Goal: Task Accomplishment & Management: Complete application form

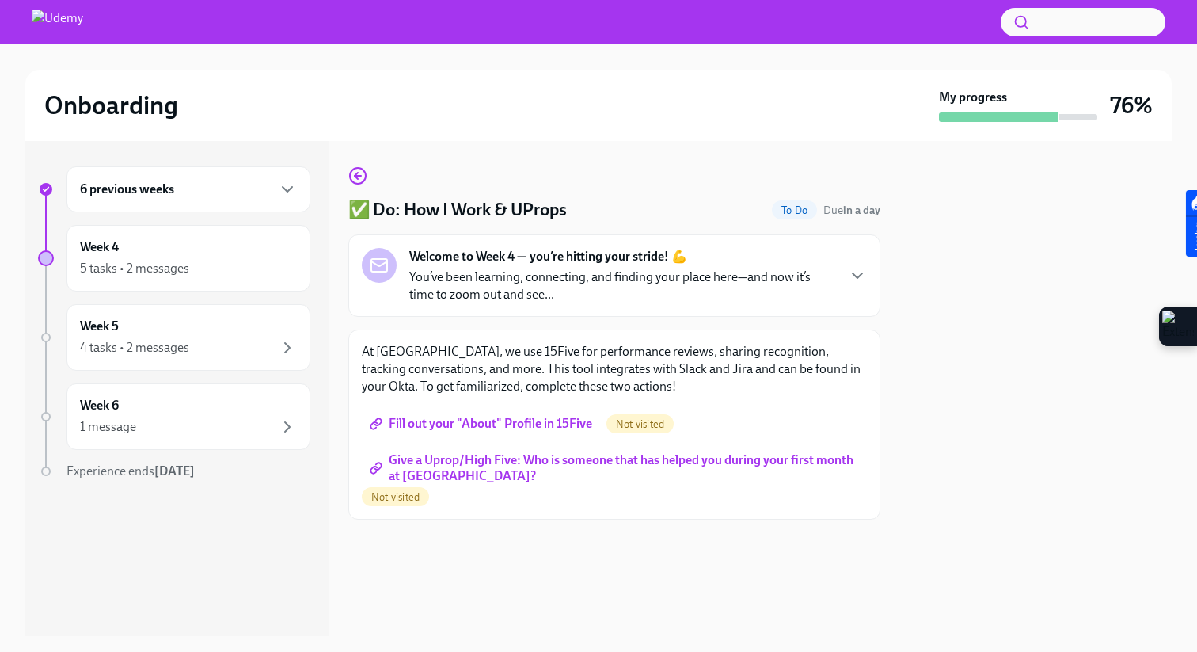
click at [226, 195] on div "6 previous weeks" at bounding box center [188, 189] width 217 height 19
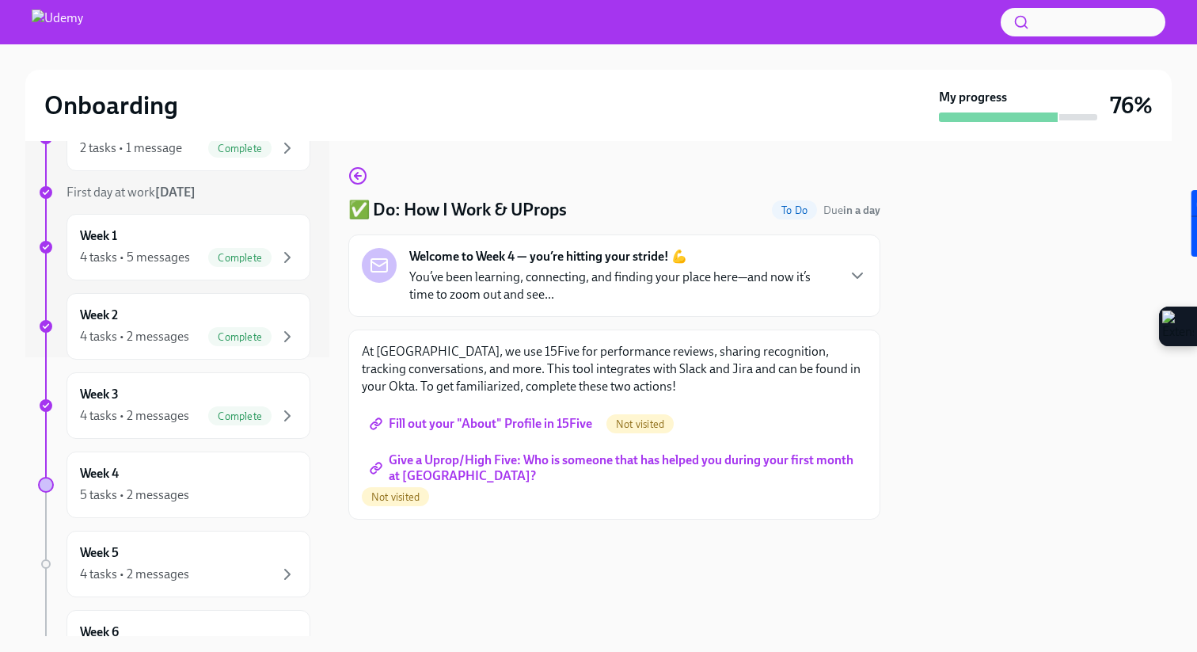
scroll to position [355, 0]
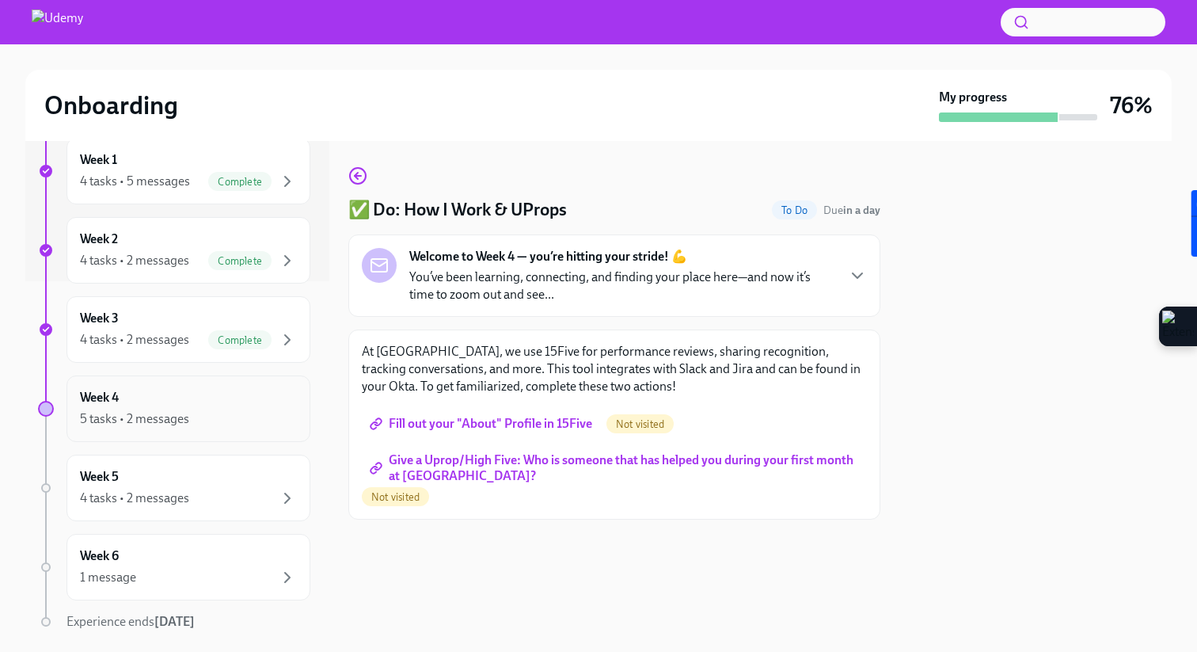
click at [203, 401] on div "Week 4 5 tasks • 2 messages" at bounding box center [188, 409] width 217 height 40
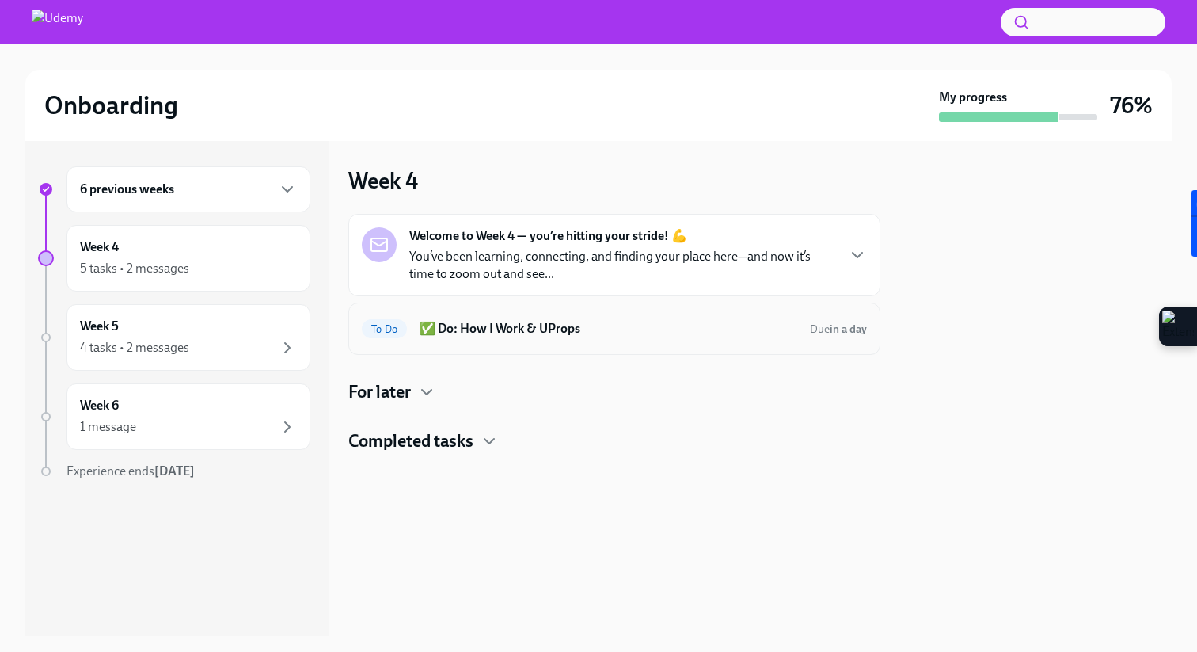
click at [671, 334] on h6 "✅ Do: How I Work & UProps" at bounding box center [609, 328] width 378 height 17
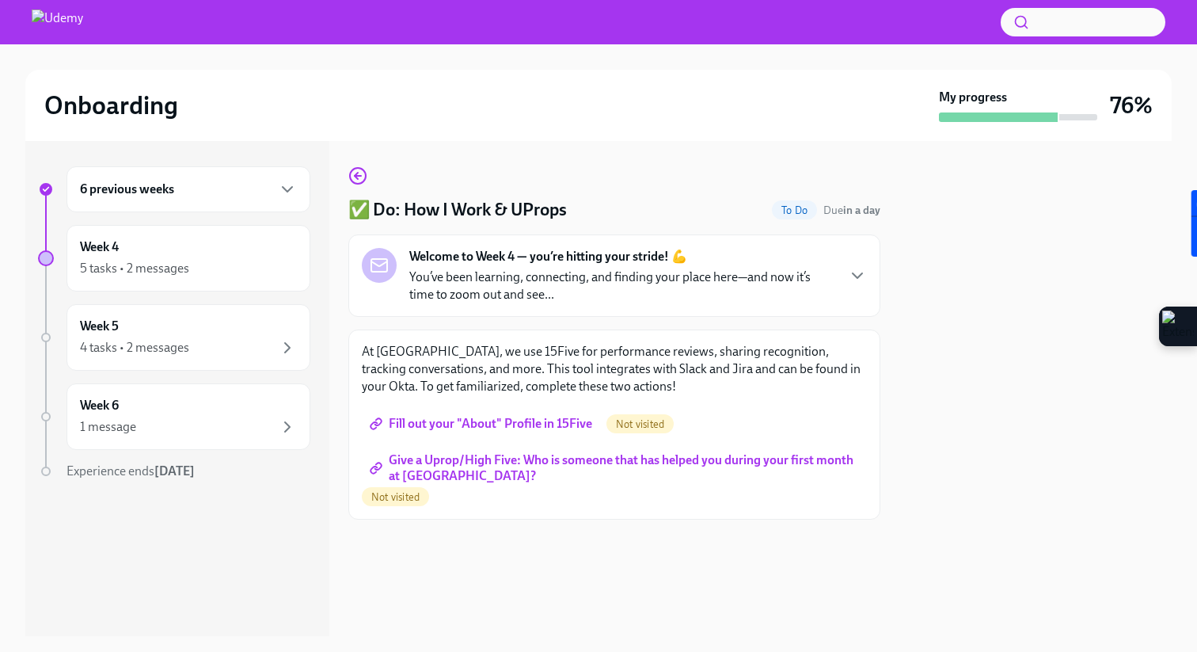
click at [490, 417] on span "Fill out your "About" Profile in 15Five" at bounding box center [482, 424] width 219 height 16
click at [483, 418] on span "Fill out your "About" Profile in 15Five" at bounding box center [482, 424] width 219 height 16
click at [532, 462] on span "Give a Uprop/High Five: Who is someone that has helped you during your first mo…" at bounding box center [614, 468] width 483 height 16
click at [592, 462] on span "Give a Uprop/High Five: Who is someone that has helped you during your first mo…" at bounding box center [585, 468] width 425 height 16
click at [752, 294] on p "You’ve been learning, connecting, and finding your place here—and now it’s time…" at bounding box center [622, 285] width 426 height 35
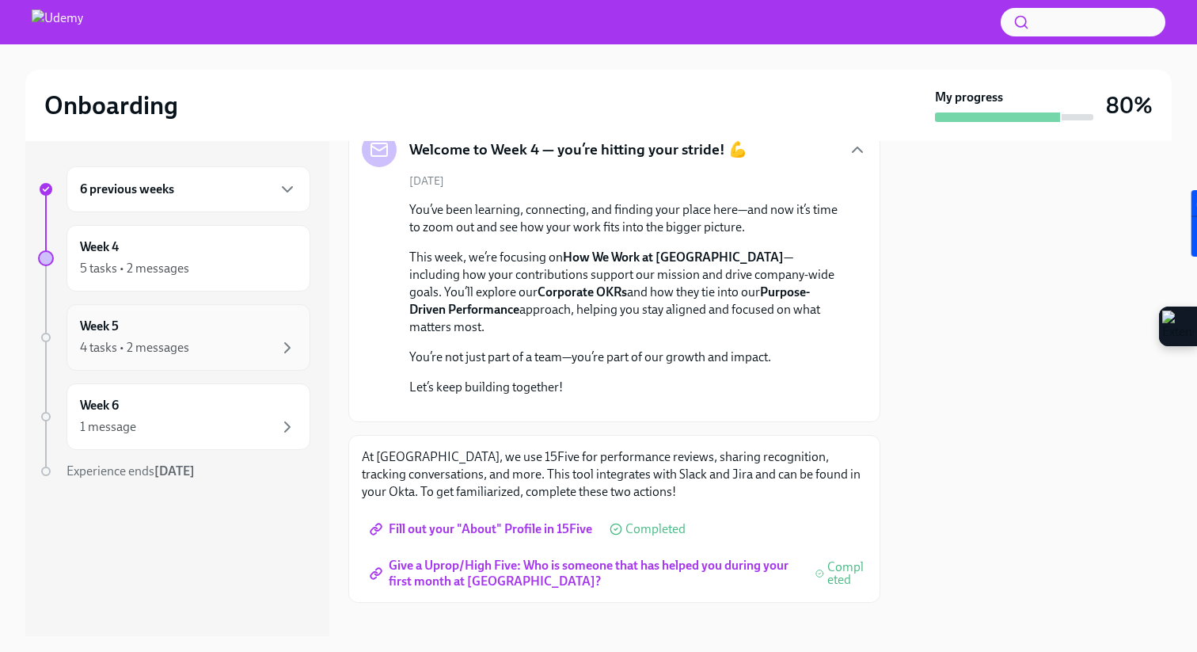
scroll to position [195, 0]
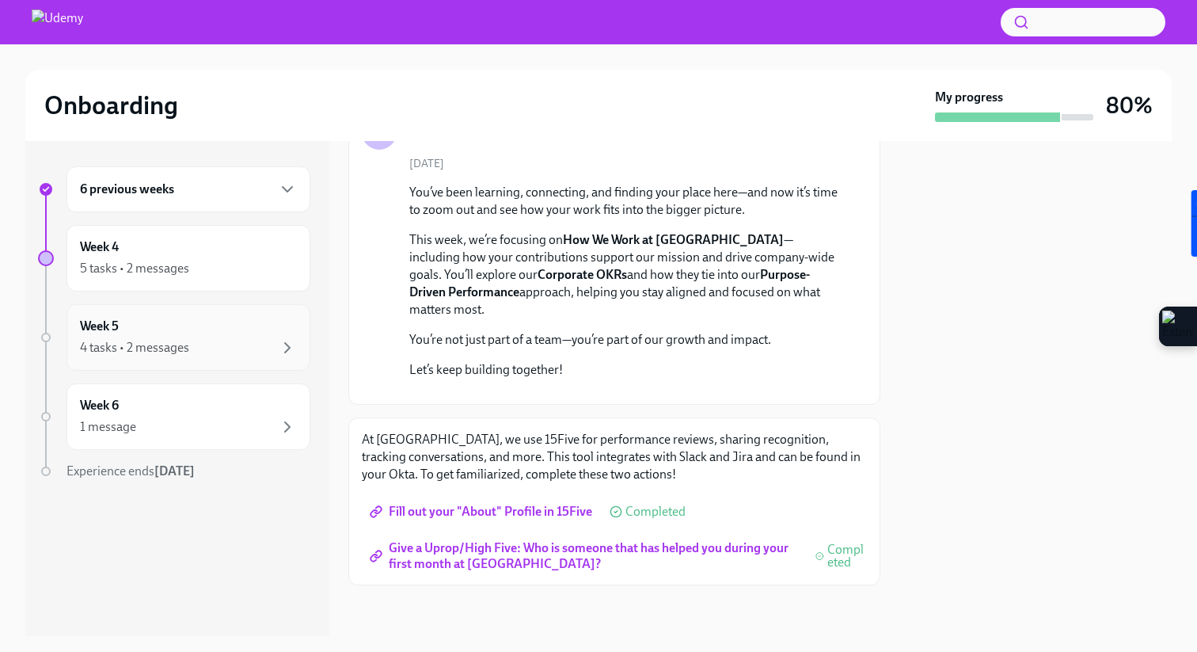
click at [174, 332] on div "Week 5 4 tasks • 2 messages" at bounding box center [188, 337] width 217 height 40
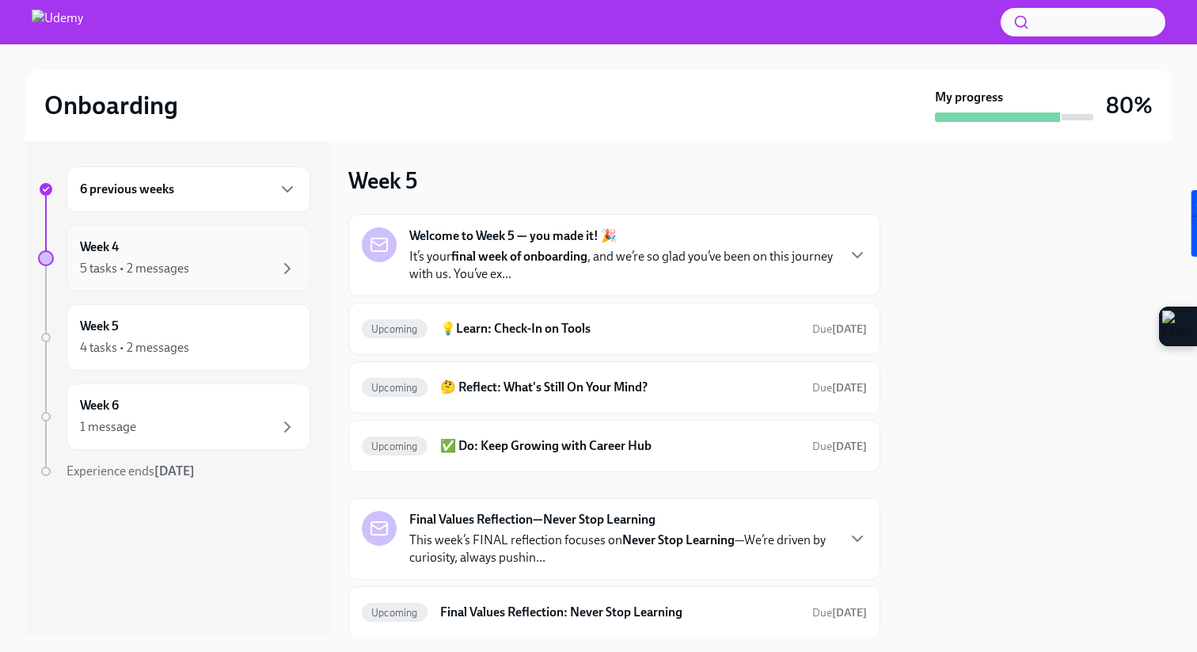
click at [226, 264] on div "5 tasks • 2 messages" at bounding box center [188, 268] width 217 height 19
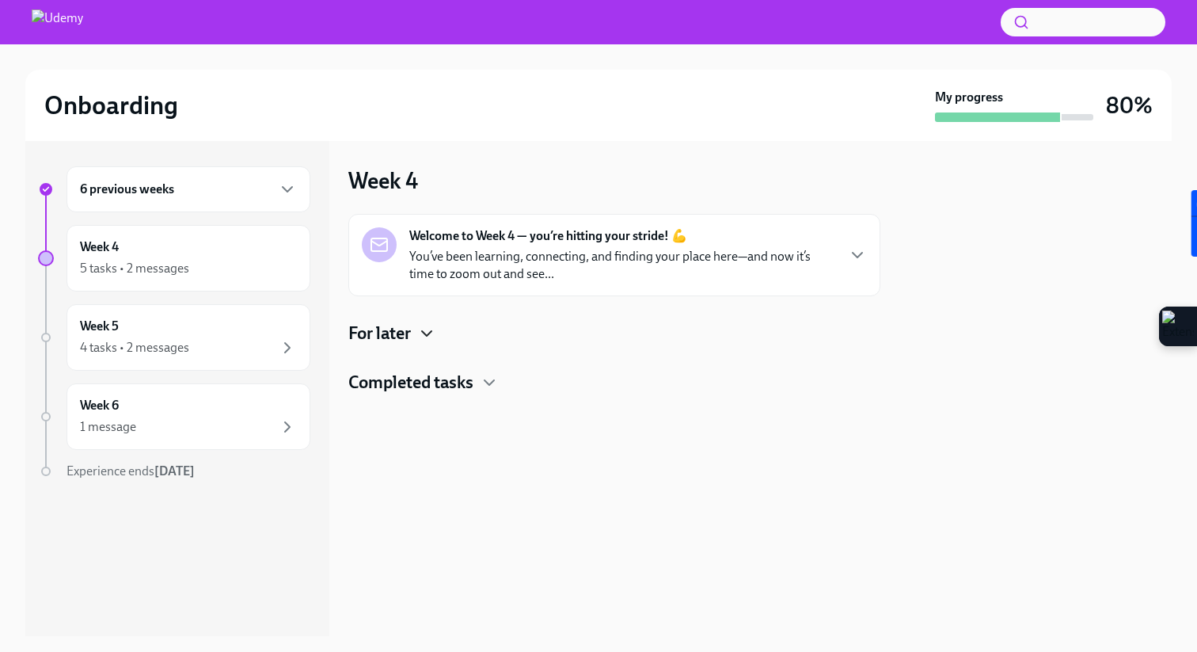
click at [427, 332] on icon "button" at bounding box center [426, 333] width 19 height 19
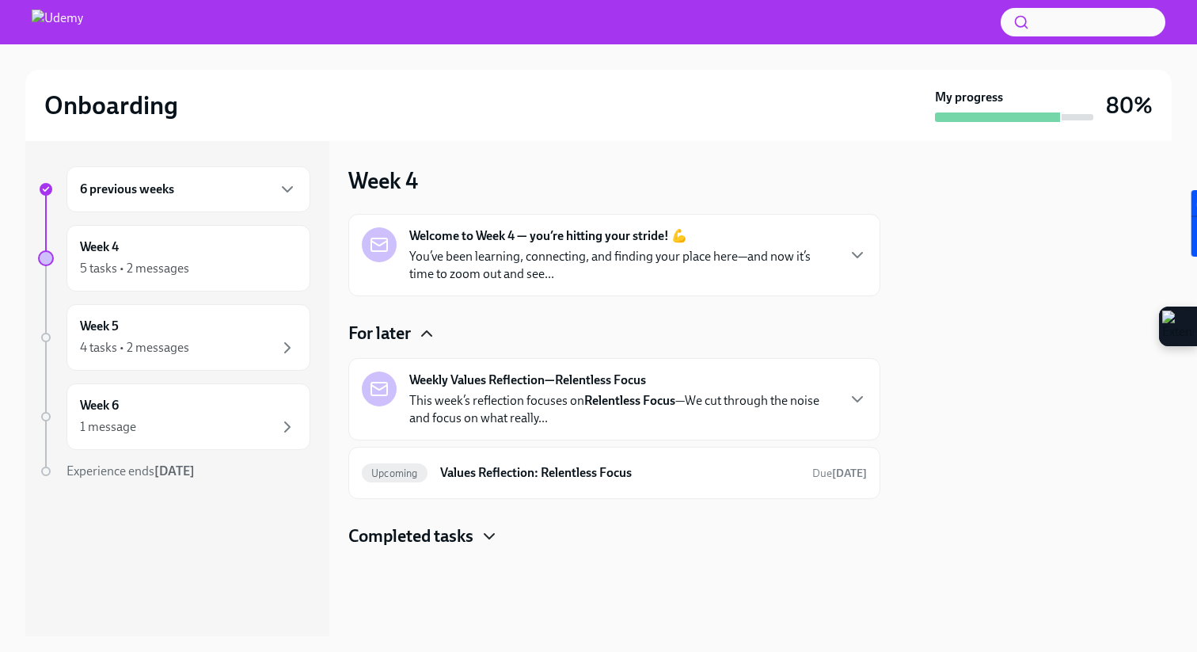
click at [493, 534] on icon "button" at bounding box center [489, 535] width 19 height 19
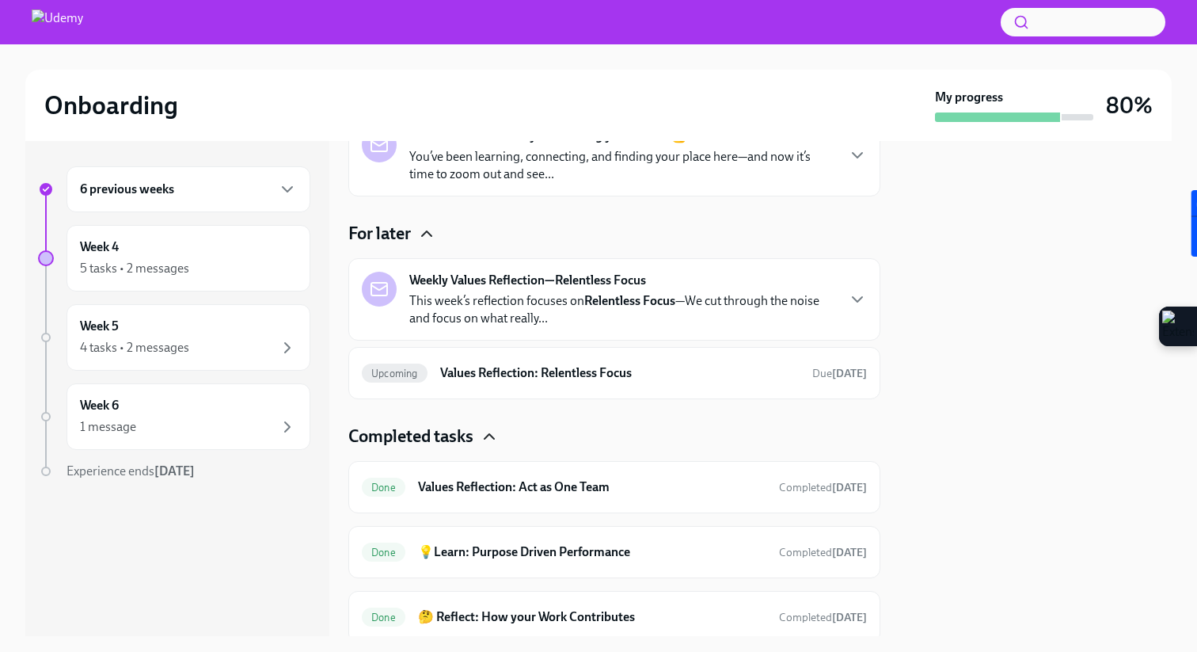
scroll to position [10, 0]
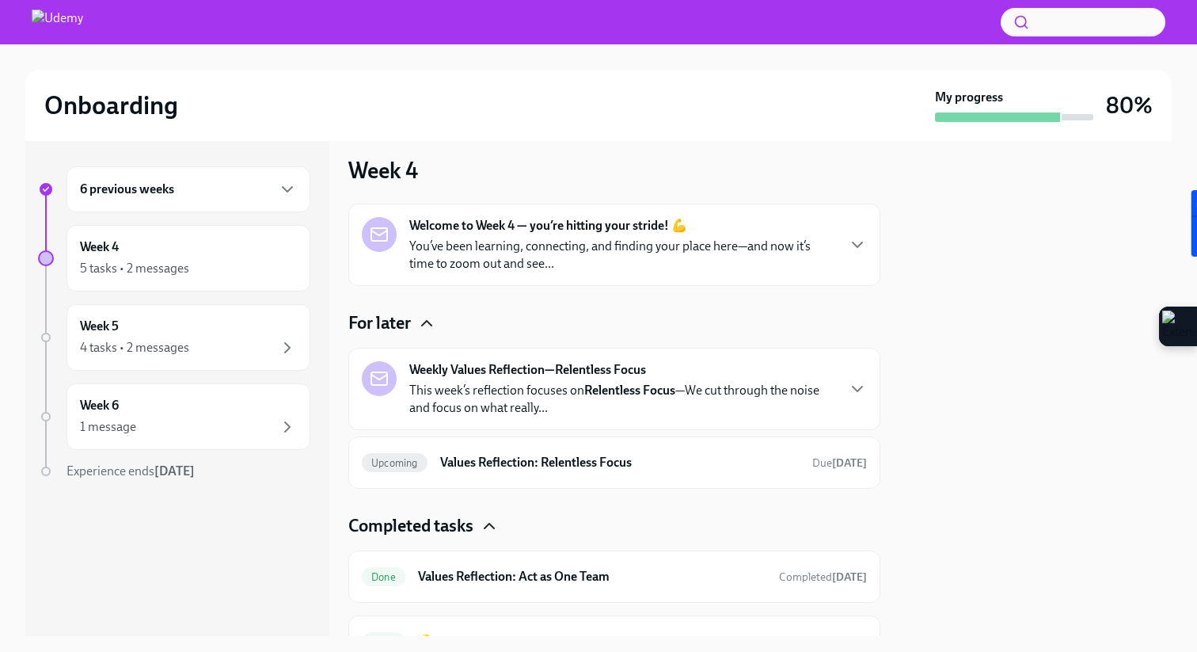
click at [577, 253] on p "You’ve been learning, connecting, and finding your place here—and now it’s time…" at bounding box center [622, 254] width 426 height 35
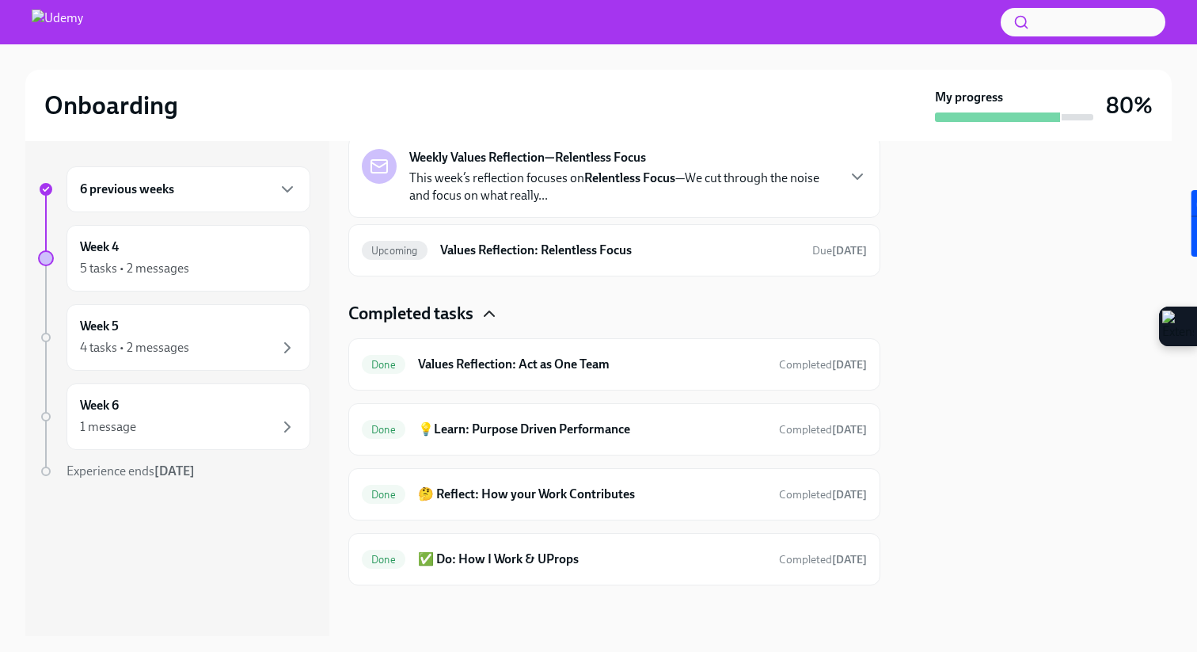
scroll to position [520, 0]
click at [492, 259] on h6 "Values Reflection: Relentless Focus" at bounding box center [619, 249] width 359 height 17
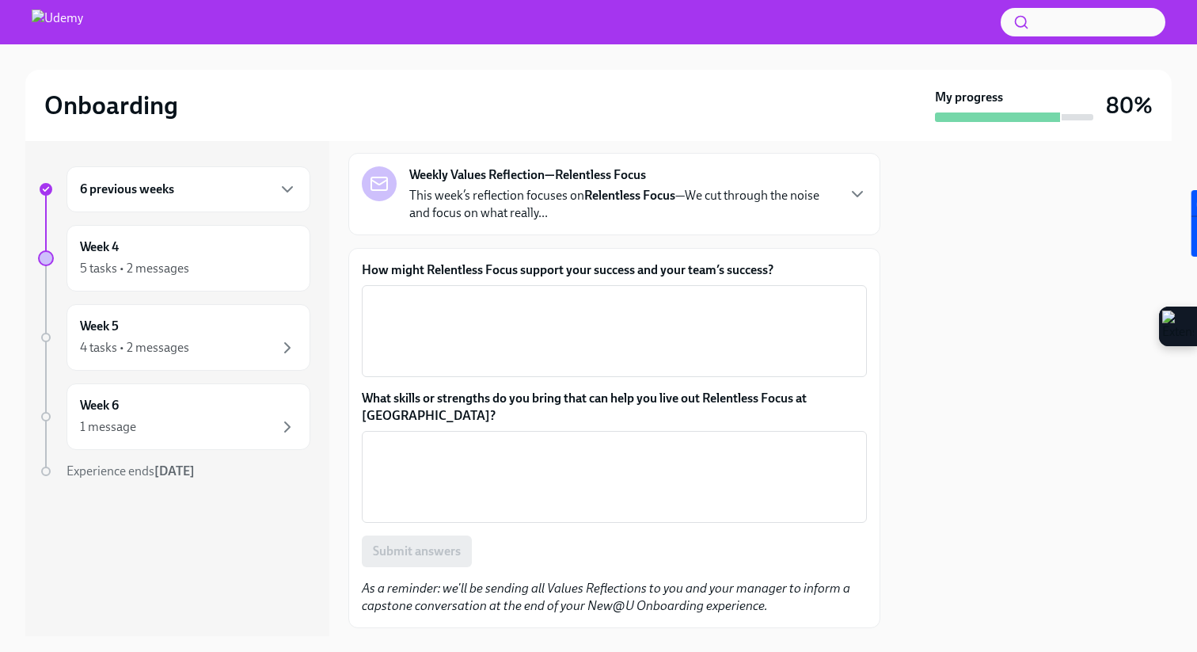
scroll to position [107, 0]
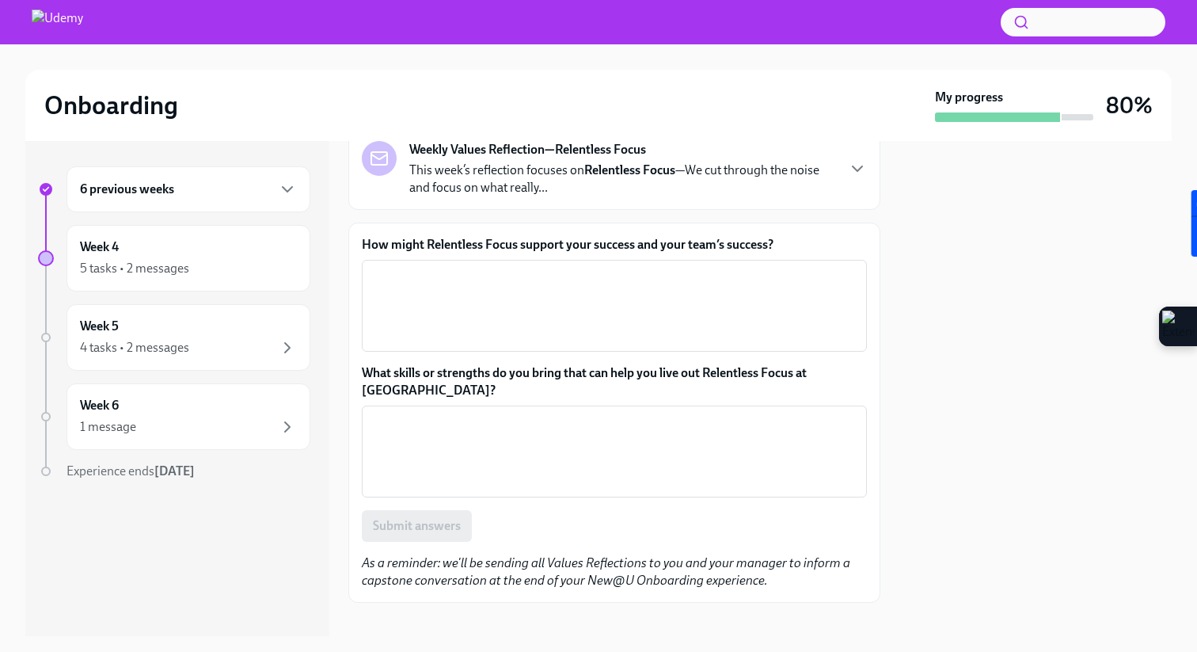
click at [511, 238] on label "How might Relentless Focus support your success and your team’s success?" at bounding box center [614, 244] width 505 height 17
click at [511, 268] on textarea "How might Relentless Focus support your success and your team’s success?" at bounding box center [614, 306] width 486 height 76
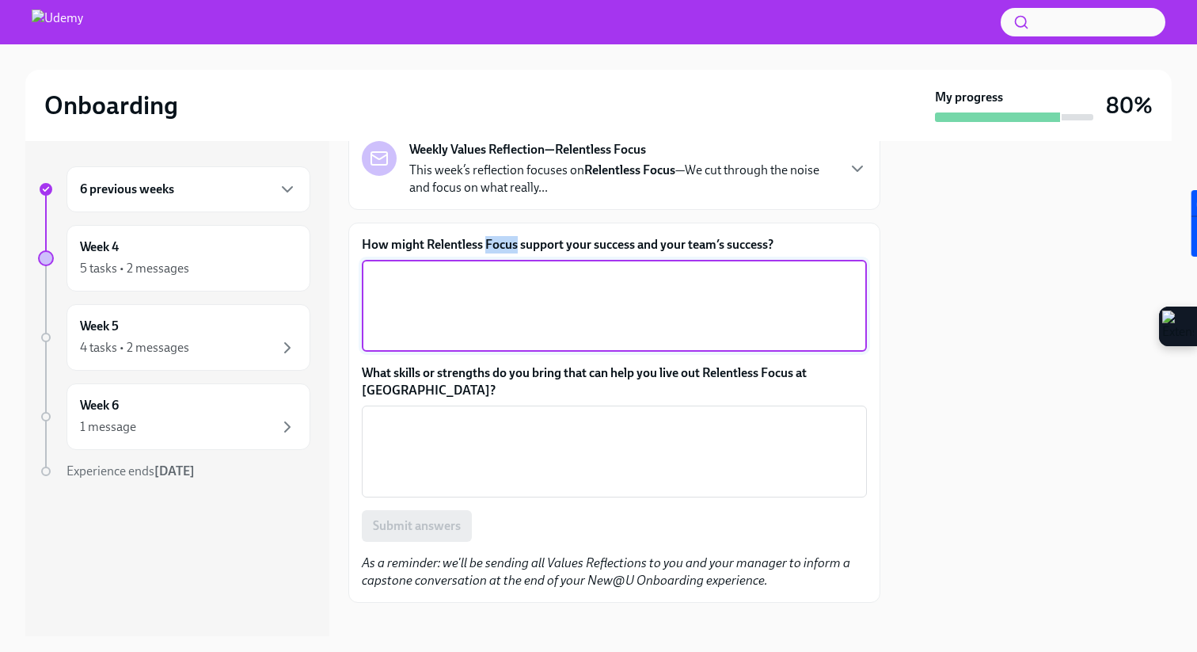
click at [511, 238] on label "How might Relentless Focus support your success and your team’s success?" at bounding box center [614, 244] width 505 height 17
click at [511, 268] on textarea "How might Relentless Focus support your success and your team’s success?" at bounding box center [614, 306] width 486 height 76
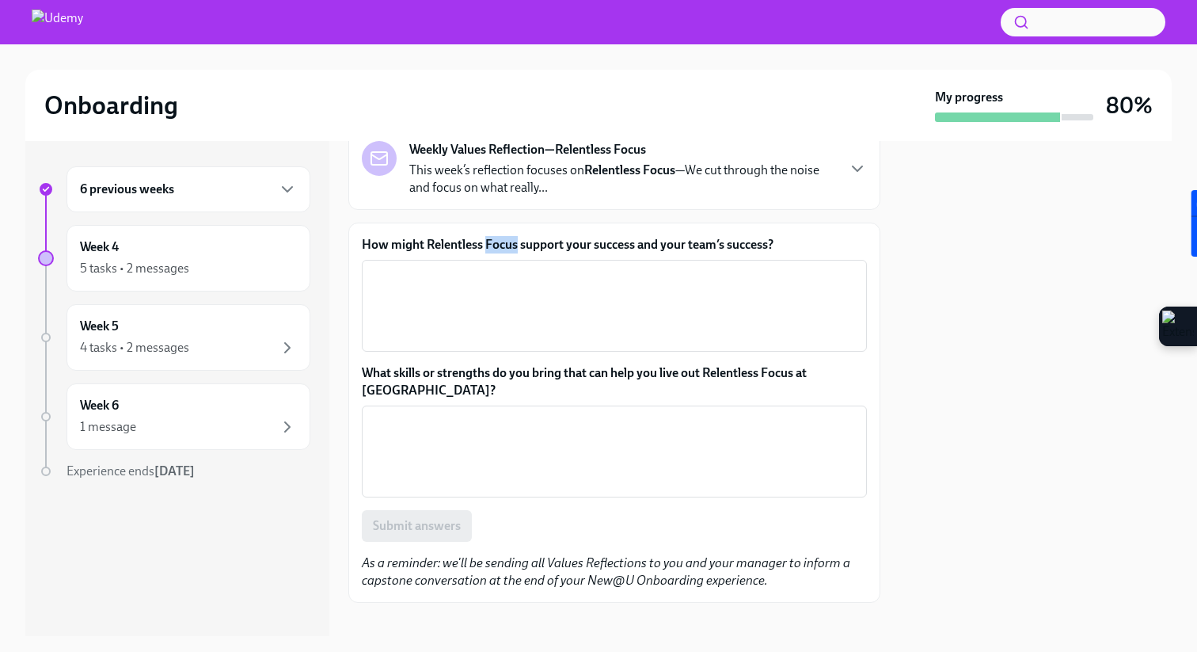
click at [511, 238] on label "How might Relentless Focus support your success and your team’s success?" at bounding box center [614, 244] width 505 height 17
click at [511, 268] on textarea "How might Relentless Focus support your success and your team’s success?" at bounding box center [614, 306] width 486 height 76
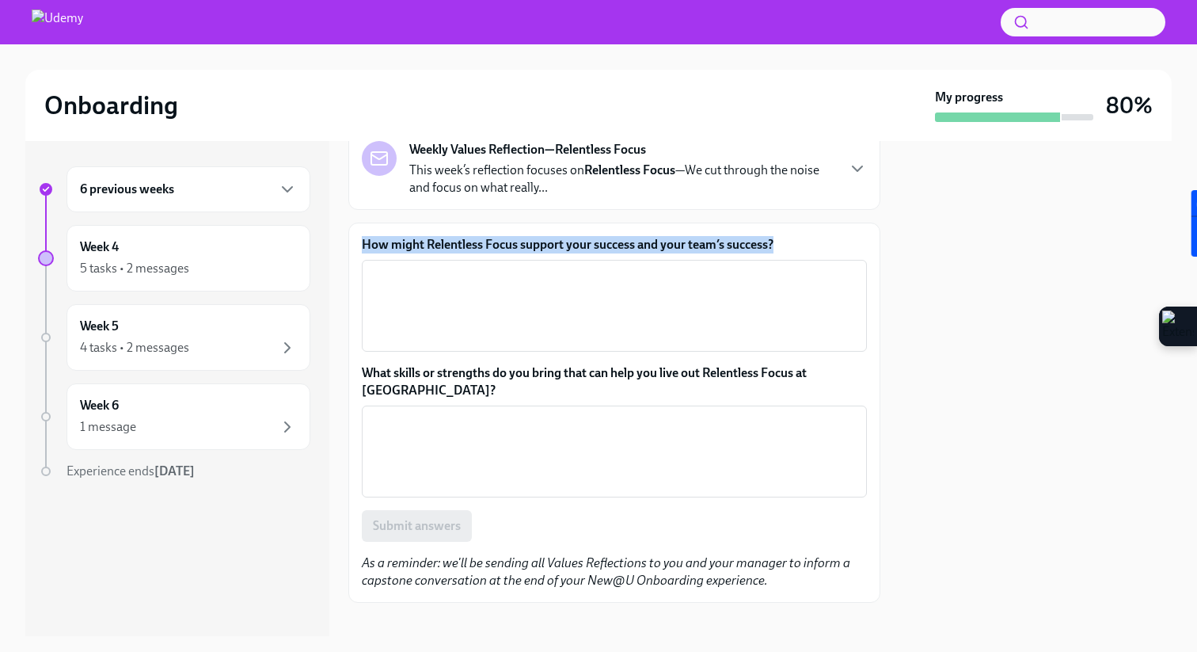
copy label "How might Relentless Focus support your success and your team’s success?"
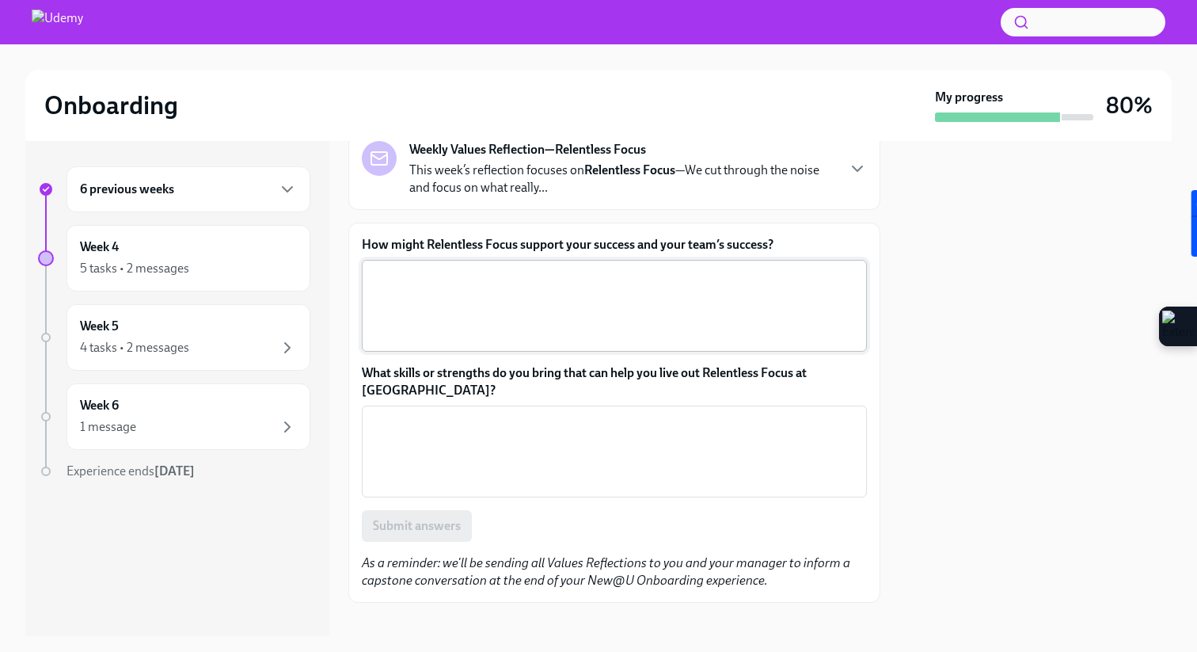
click at [414, 298] on textarea "How might Relentless Focus support your success and your team’s success?" at bounding box center [614, 306] width 486 height 76
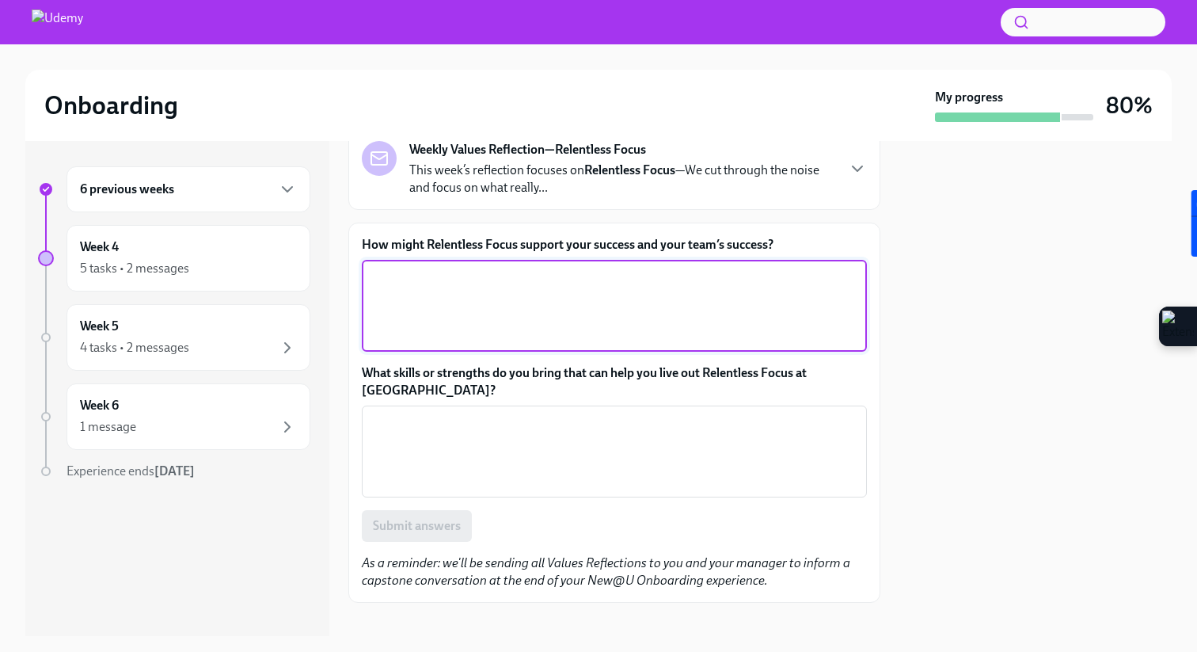
paste textarea "For the team, it creates clarity, alignment, and consistent progress toward sha…"
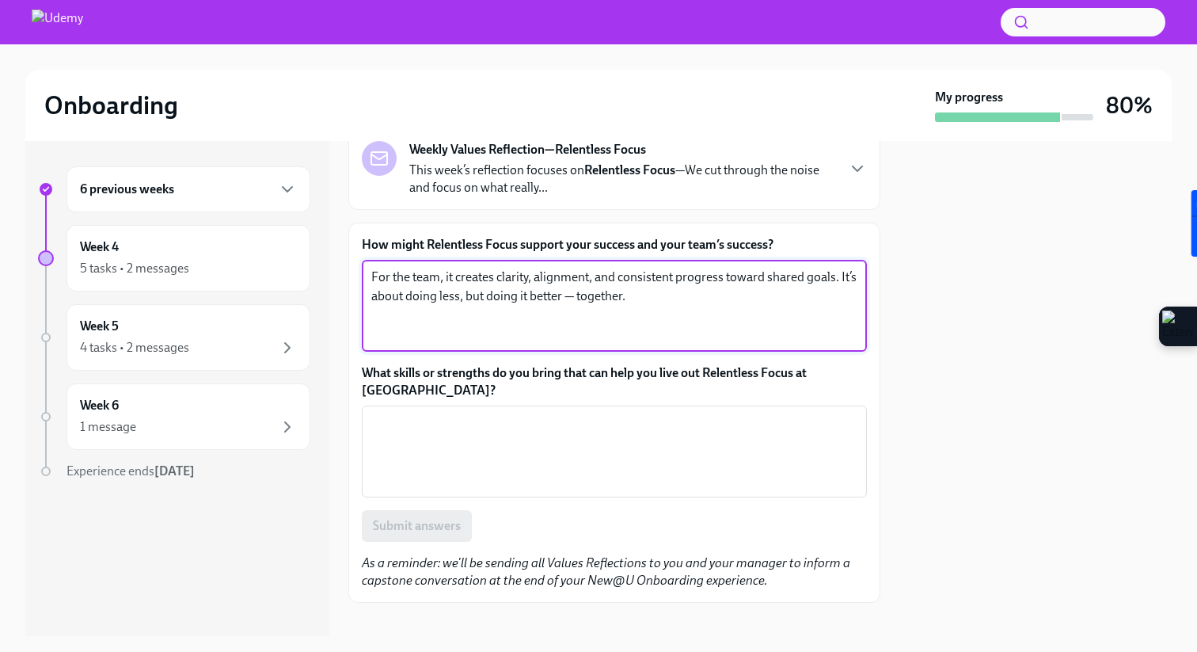
click at [575, 296] on textarea "For the team, it creates clarity, alignment, and consistent progress toward sha…" at bounding box center [614, 306] width 486 height 76
click at [456, 245] on label "How might Relentless Focus support your success and your team’s success?" at bounding box center [614, 244] width 505 height 17
click at [456, 268] on textarea "For the team, it creates clarity, alignment, and consistent progress toward sha…" at bounding box center [614, 306] width 486 height 76
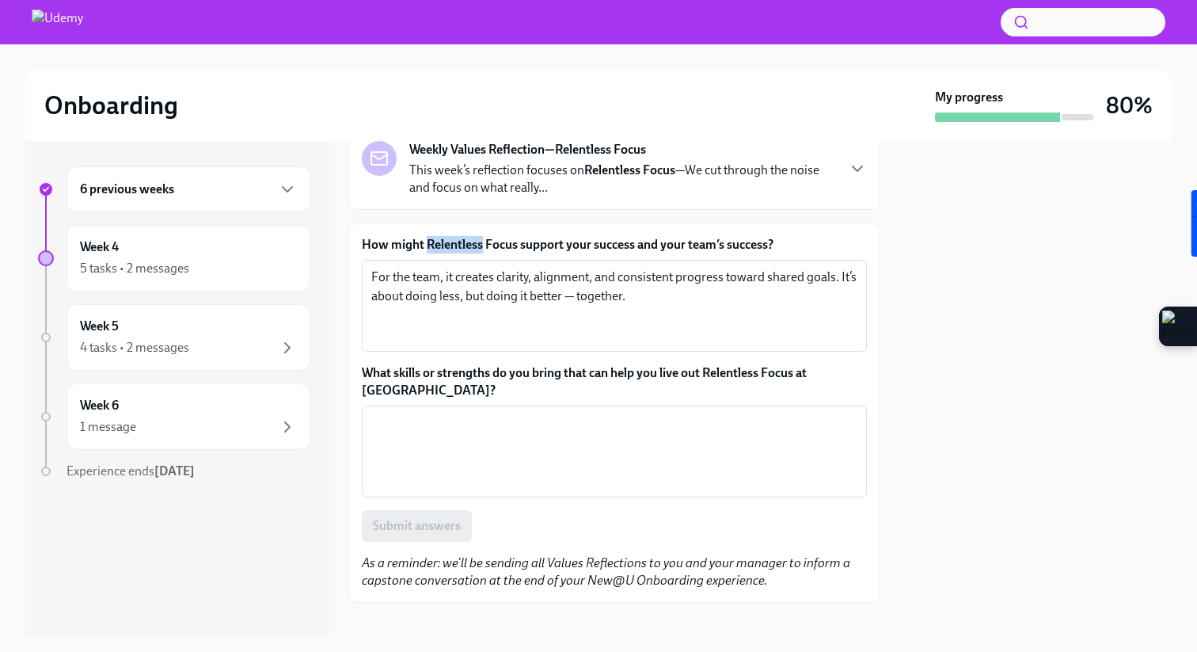
click at [456, 245] on label "How might Relentless Focus support your success and your team’s success?" at bounding box center [614, 244] width 505 height 17
click at [456, 268] on textarea "For the team, it creates clarity, alignment, and consistent progress toward sha…" at bounding box center [614, 306] width 486 height 76
click at [488, 245] on label "How might Relentless Focus support your success and your team’s success?" at bounding box center [614, 244] width 505 height 17
copy label "Relentless Focus"
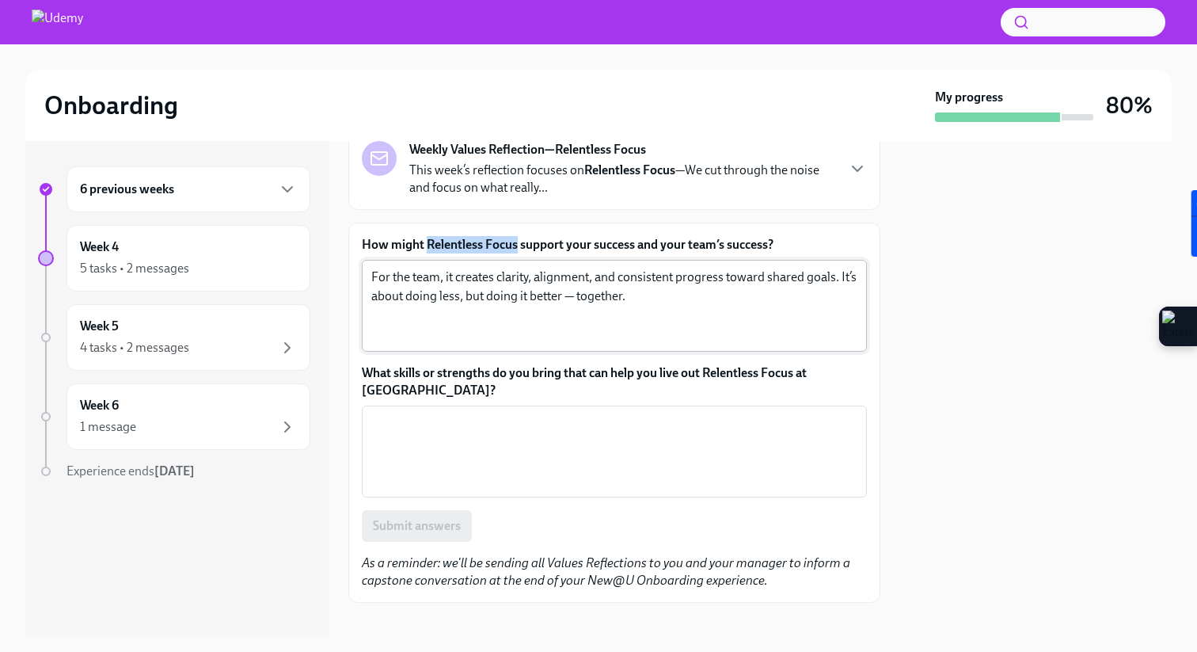
click at [453, 294] on textarea "For the team, it creates clarity, alignment, and consistent progress toward sha…" at bounding box center [614, 306] width 486 height 76
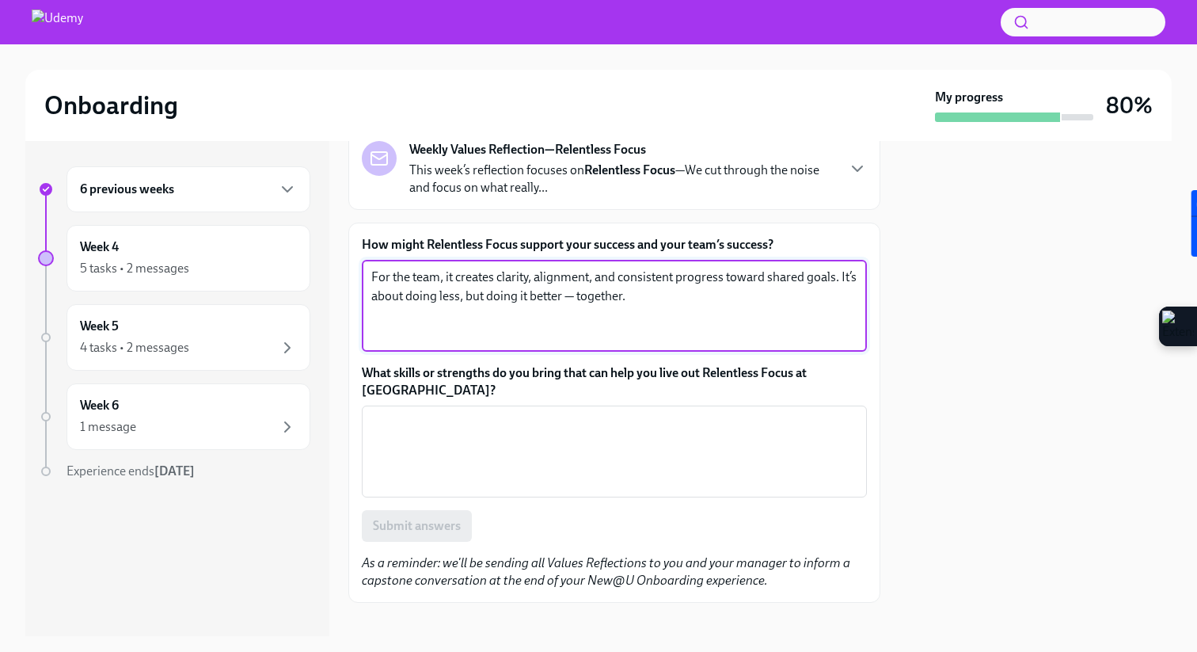
click at [453, 294] on textarea "For the team, it creates clarity, alignment, and consistent progress toward sha…" at bounding box center [614, 306] width 486 height 76
paste textarea "Relentless Focus helps us prioritize what truly drives results, avoid distracti…"
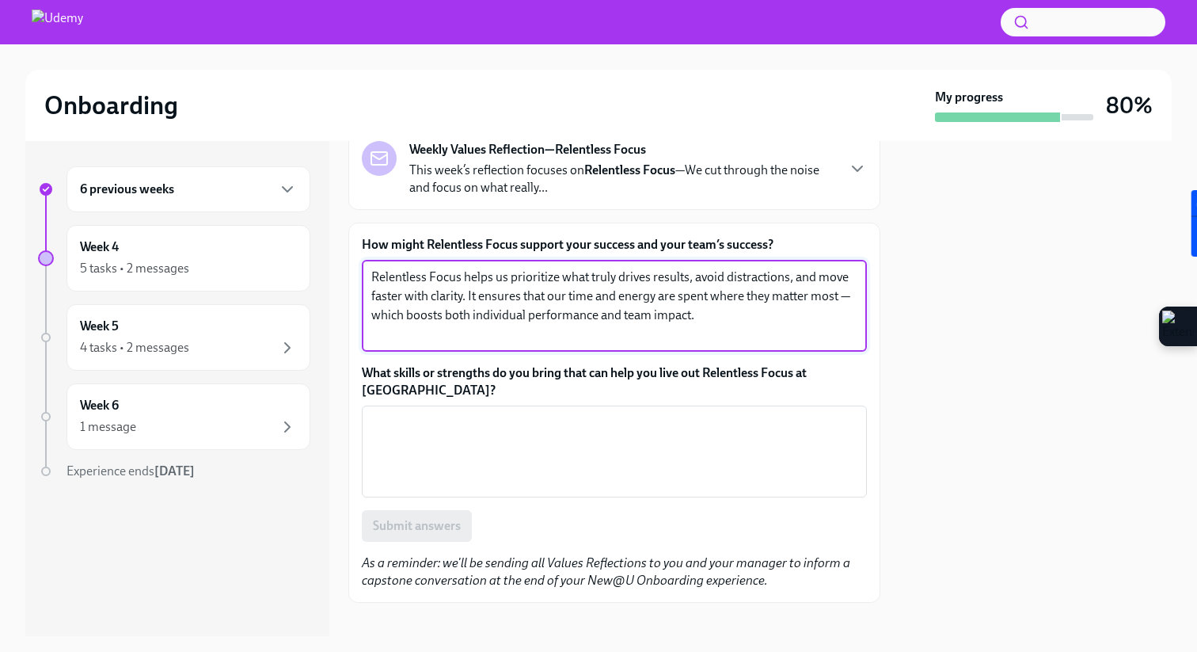
drag, startPoint x: 462, startPoint y: 278, endPoint x: 318, endPoint y: 278, distance: 144.1
click at [318, 278] on div "6 previous weeks Week 4 5 tasks • 2 messages Week 5 4 tasks • 2 messages Week 6…" at bounding box center [598, 388] width 1146 height 495
click at [617, 318] on textarea "Helps us prioritize what truly drives results, avoid distractions, and move fas…" at bounding box center [614, 306] width 486 height 76
type textarea "Helps us prioritize what truly drives results, avoid distractions, and move fas…"
click at [462, 370] on label "What skills or strengths do you bring that can help you live out Relentless Foc…" at bounding box center [614, 381] width 505 height 35
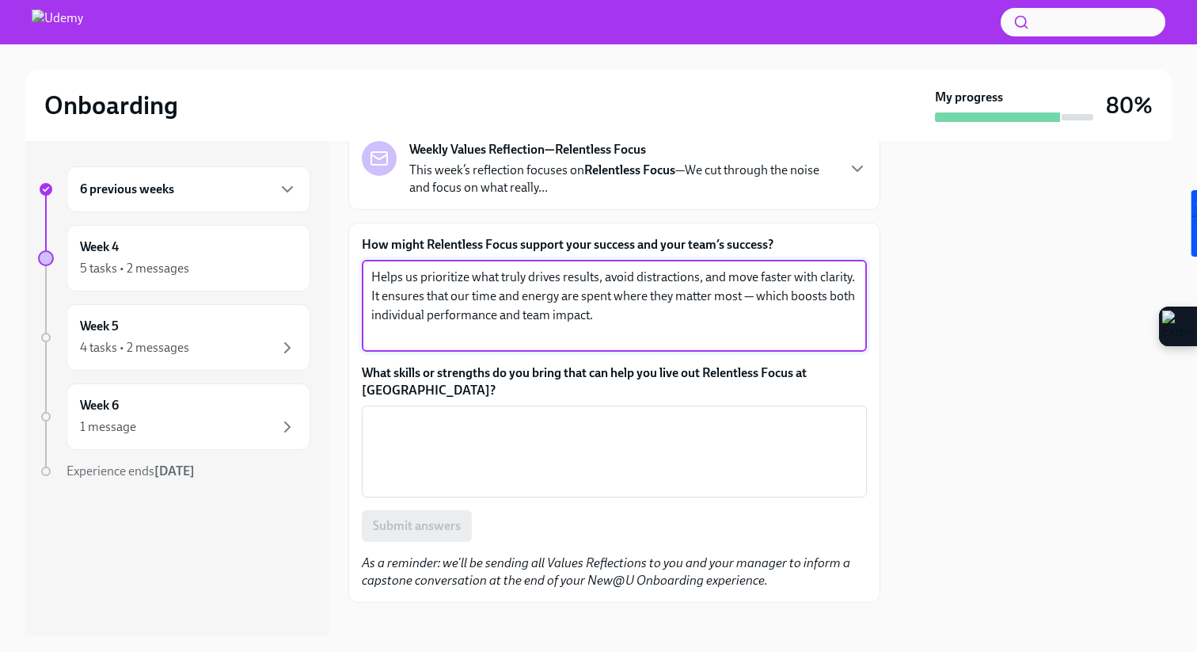
click at [462, 413] on textarea "What skills or strengths do you bring that can help you live out Relentless Foc…" at bounding box center [614, 451] width 486 height 76
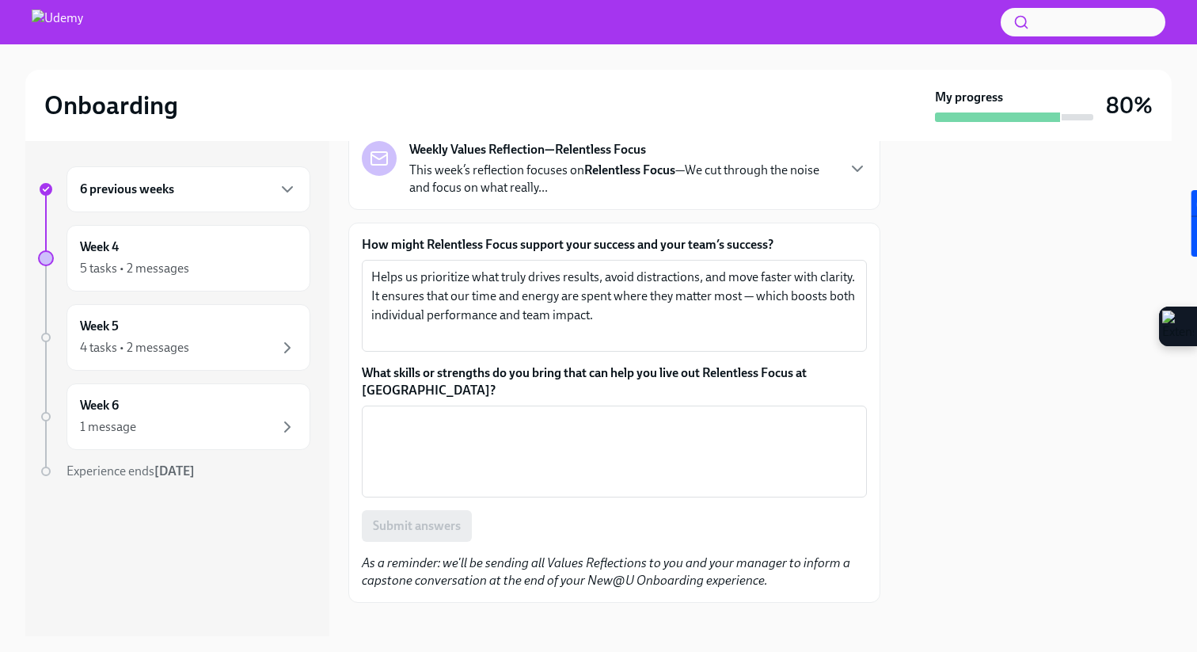
click at [462, 370] on label "What skills or strengths do you bring that can help you live out Relentless Foc…" at bounding box center [614, 381] width 505 height 35
click at [462, 413] on textarea "What skills or strengths do you bring that can help you live out Relentless Foc…" at bounding box center [614, 451] width 486 height 76
click at [462, 370] on label "What skills or strengths do you bring that can help you live out Relentless Foc…" at bounding box center [614, 381] width 505 height 35
click at [462, 413] on textarea "What skills or strengths do you bring that can help you live out Relentless Foc…" at bounding box center [614, 451] width 486 height 76
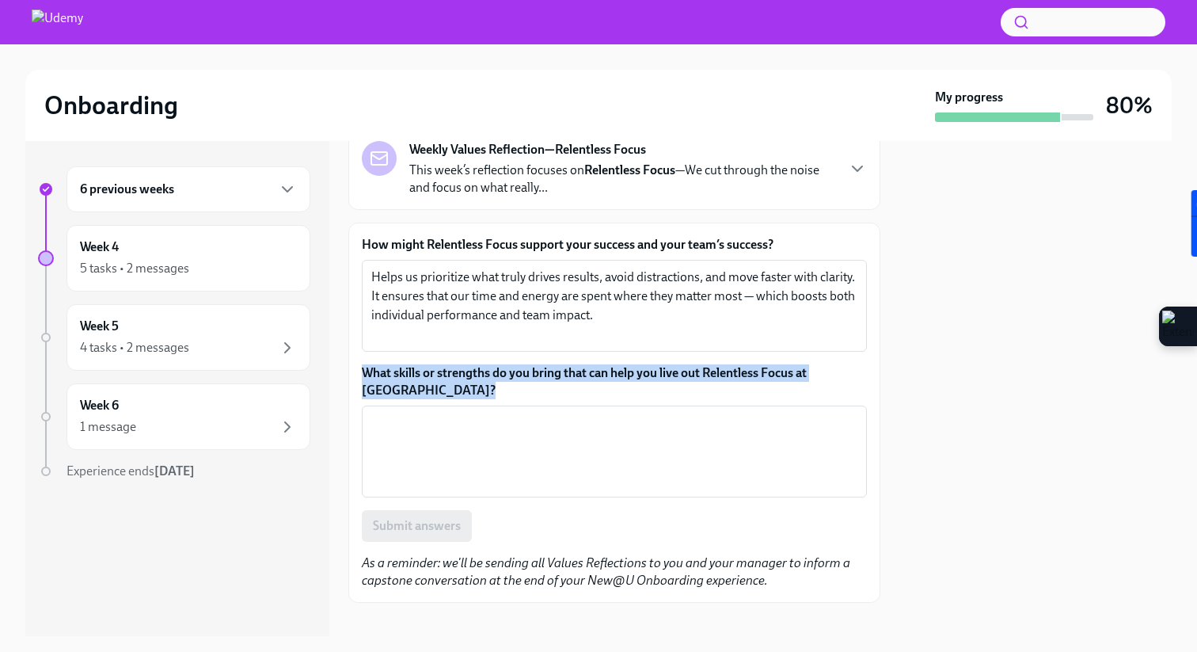
copy label "What skills or strengths do you bring that can help you live out Relentless Foc…"
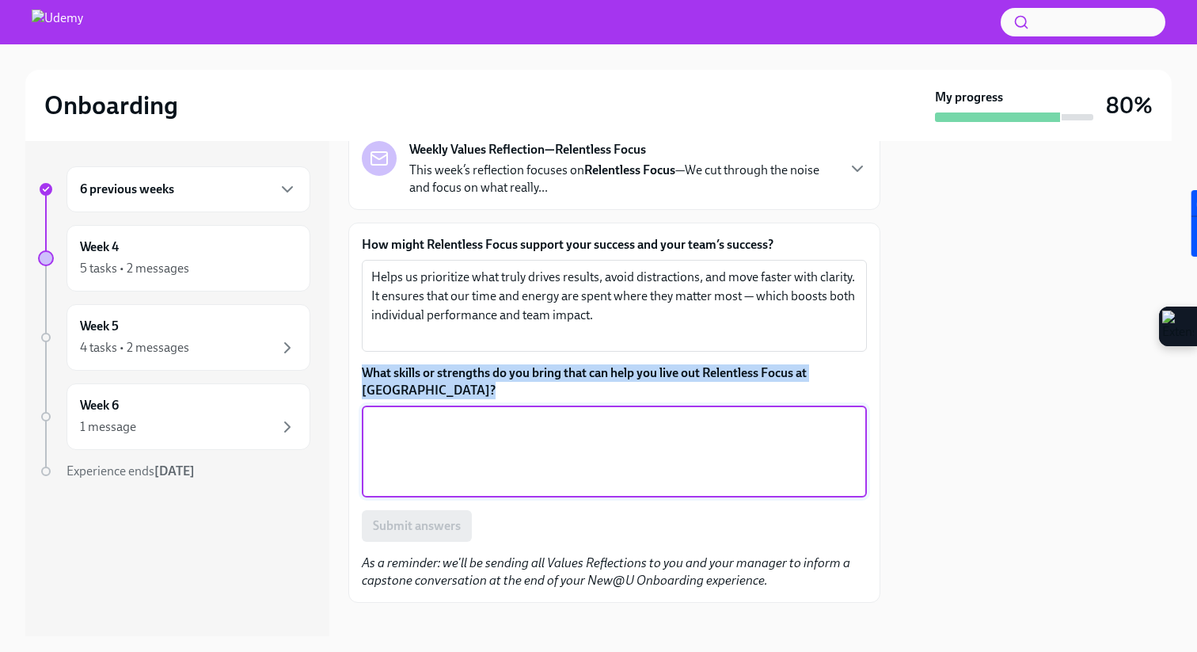
click at [415, 413] on textarea "What skills or strengths do you bring that can help you live out Relentless Foc…" at bounding box center [614, 451] width 486 height 76
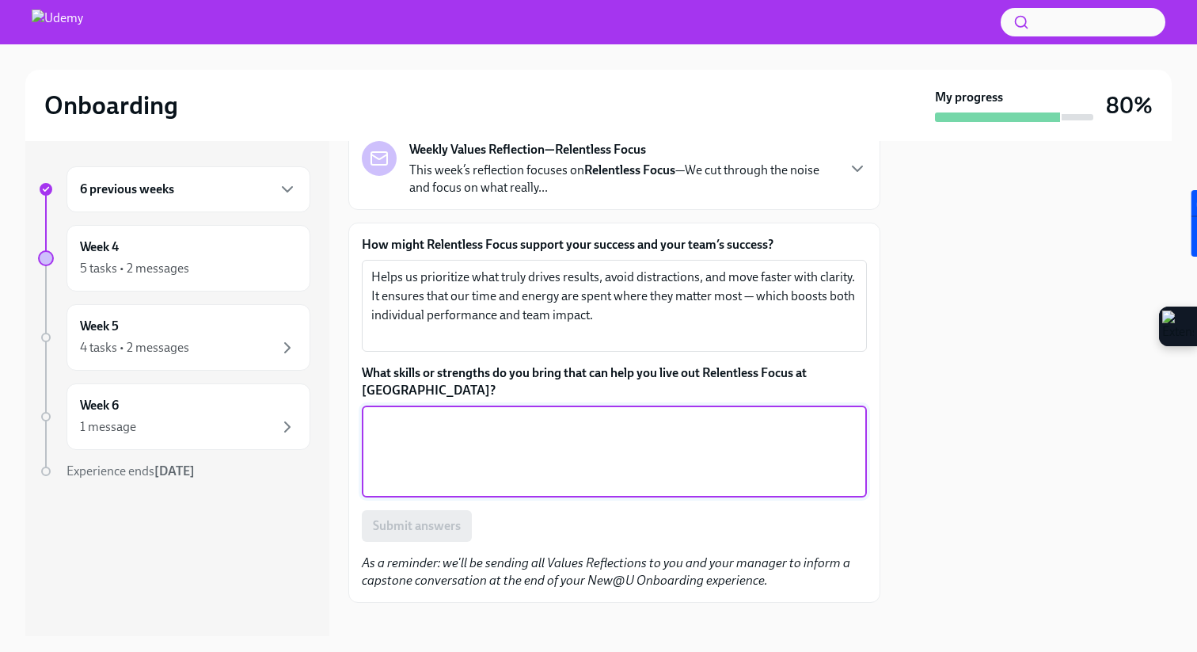
paste textarea "I bring a strategic mindset and strong prioritization skills, always questionin…"
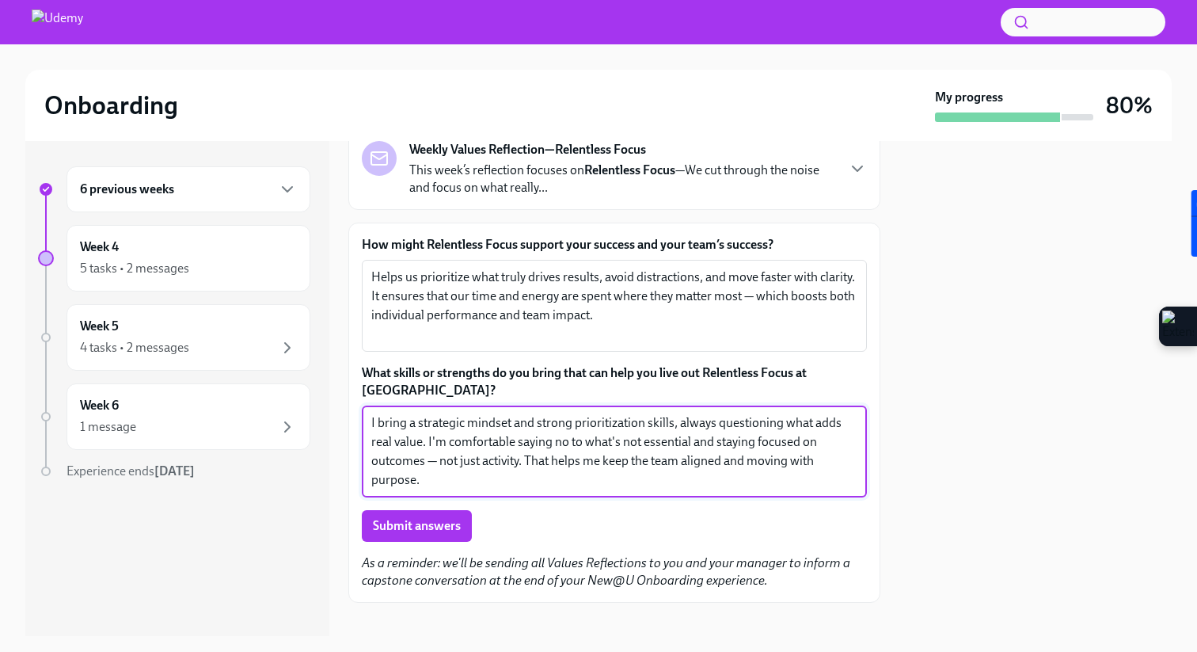
click at [715, 424] on textarea "I bring a strategic mindset and strong prioritization skills, always questionin…" at bounding box center [614, 451] width 486 height 76
click at [792, 427] on textarea "I bring a strategic mindset and strong prioritization skills, always questionin…" at bounding box center [614, 451] width 486 height 76
click at [522, 466] on textarea "I bring a strategic mindset and strong prioritization skills, always questionin…" at bounding box center [614, 451] width 486 height 76
click at [475, 440] on textarea "I bring a strategic mindset and strong prioritization skills, always questionin…" at bounding box center [614, 451] width 486 height 76
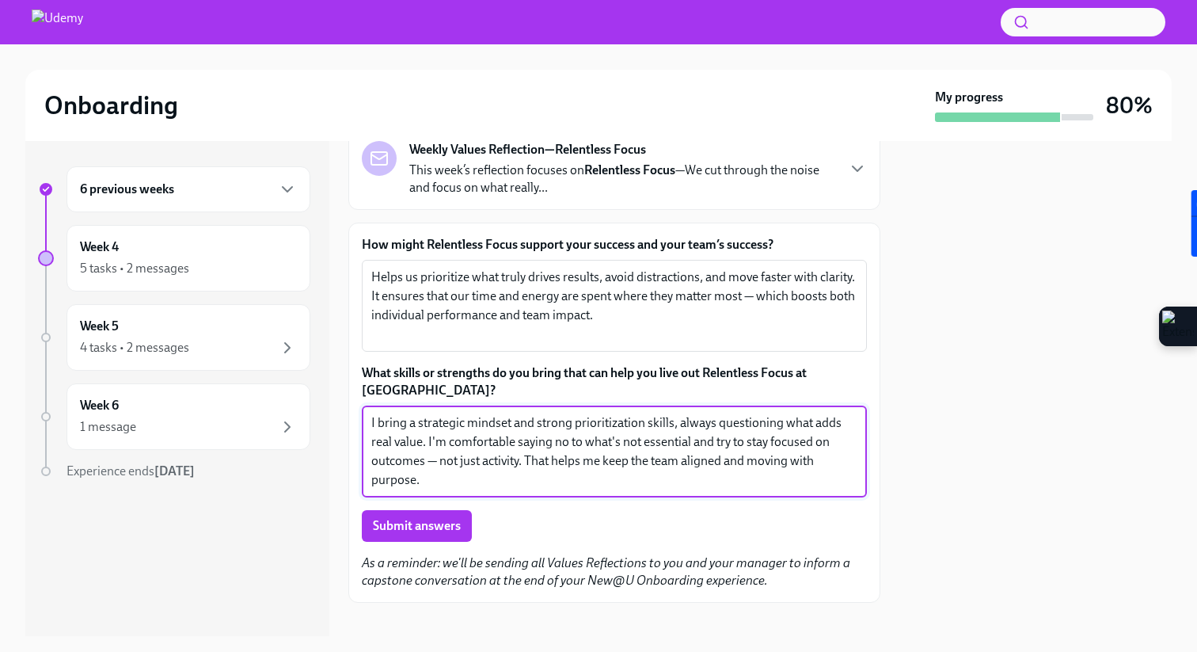
click at [475, 440] on textarea "I bring a strategic mindset and strong prioritization skills, always questionin…" at bounding box center [614, 451] width 486 height 76
paste textarea "genuinely try to connect with everyone around me and offer help whenever I can …"
click at [542, 424] on textarea "I genuinely try to connect with everyone around me and offer help whenever I ca…" at bounding box center [614, 451] width 486 height 76
click at [639, 427] on textarea "I genuinely try to connect with everyone around me and offer help whenever I ca…" at bounding box center [614, 451] width 486 height 76
click at [388, 446] on textarea "I genuinely try to connect with everyone around me and offer help whenever I ca…" at bounding box center [614, 451] width 486 height 76
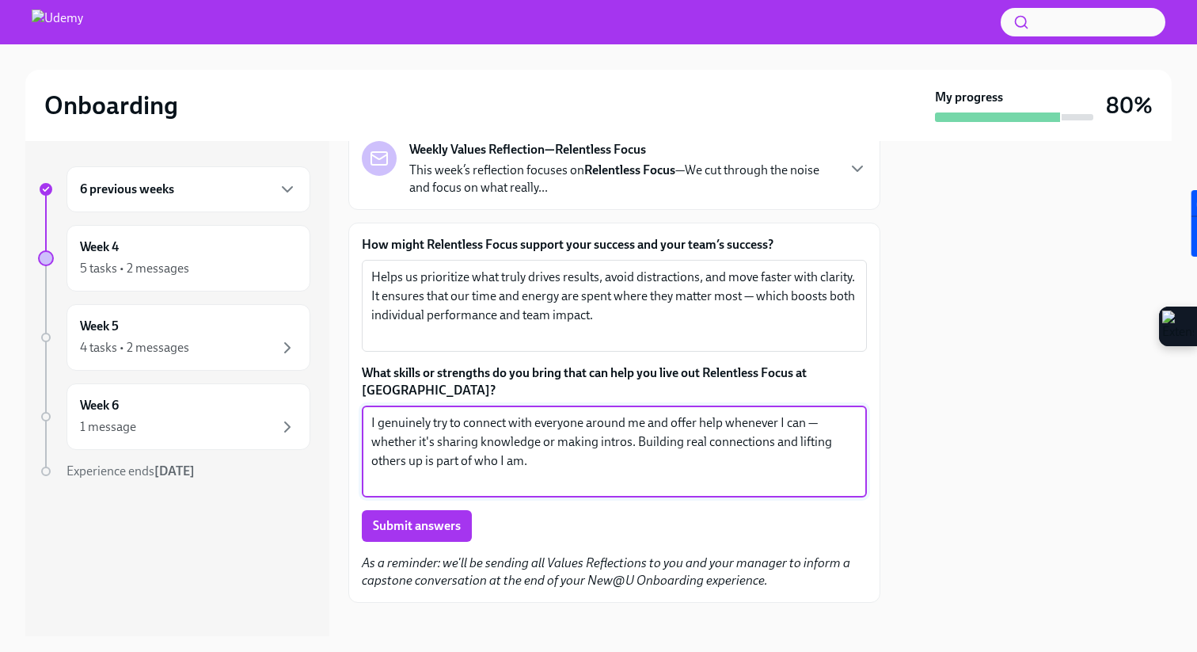
click at [543, 447] on textarea "I genuinely try to connect with everyone around me and offer help whenever I ca…" at bounding box center [614, 451] width 486 height 76
click at [635, 427] on textarea "I genuinely try to connect with everyone around me and offer help whenever I ca…" at bounding box center [614, 451] width 486 height 76
drag, startPoint x: 530, startPoint y: 446, endPoint x: 420, endPoint y: 444, distance: 110.9
click at [420, 444] on textarea "I genuinely try to connect with everyone around me and offer help whenever I ca…" at bounding box center [614, 451] width 486 height 76
type textarea "I genuinely try to connect with everyone around me and offer help whenever I ca…"
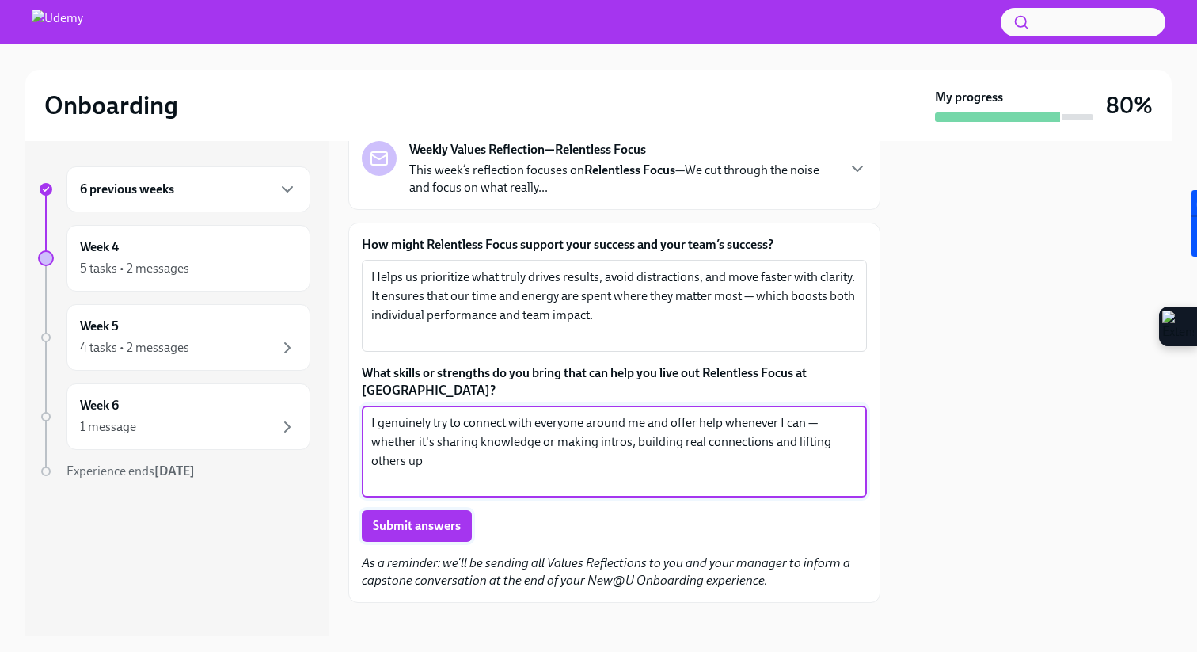
click at [409, 510] on button "Submit answers" at bounding box center [417, 526] width 110 height 32
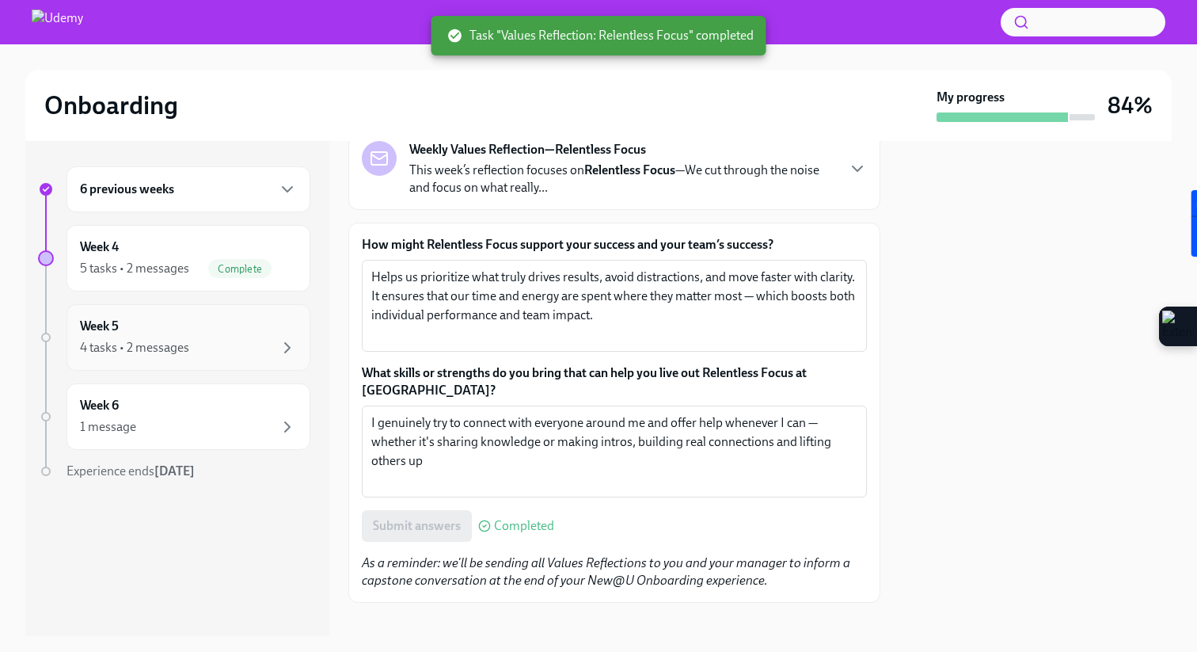
click at [218, 345] on div "4 tasks • 2 messages" at bounding box center [188, 347] width 217 height 19
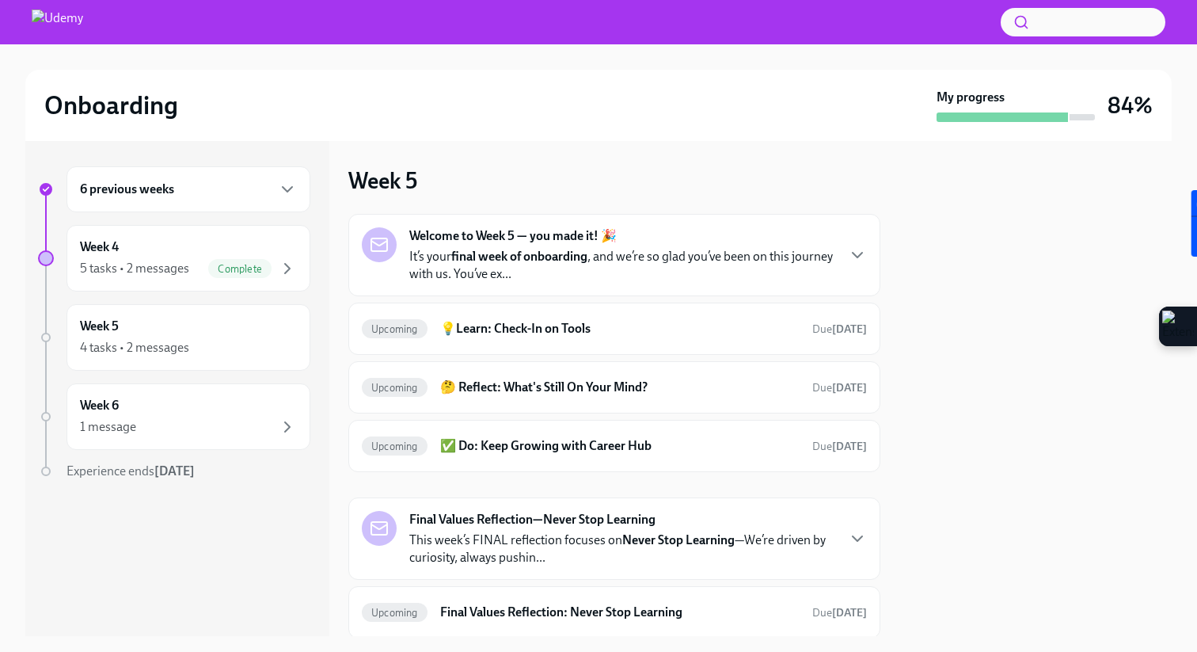
click at [215, 195] on div "6 previous weeks" at bounding box center [188, 189] width 217 height 19
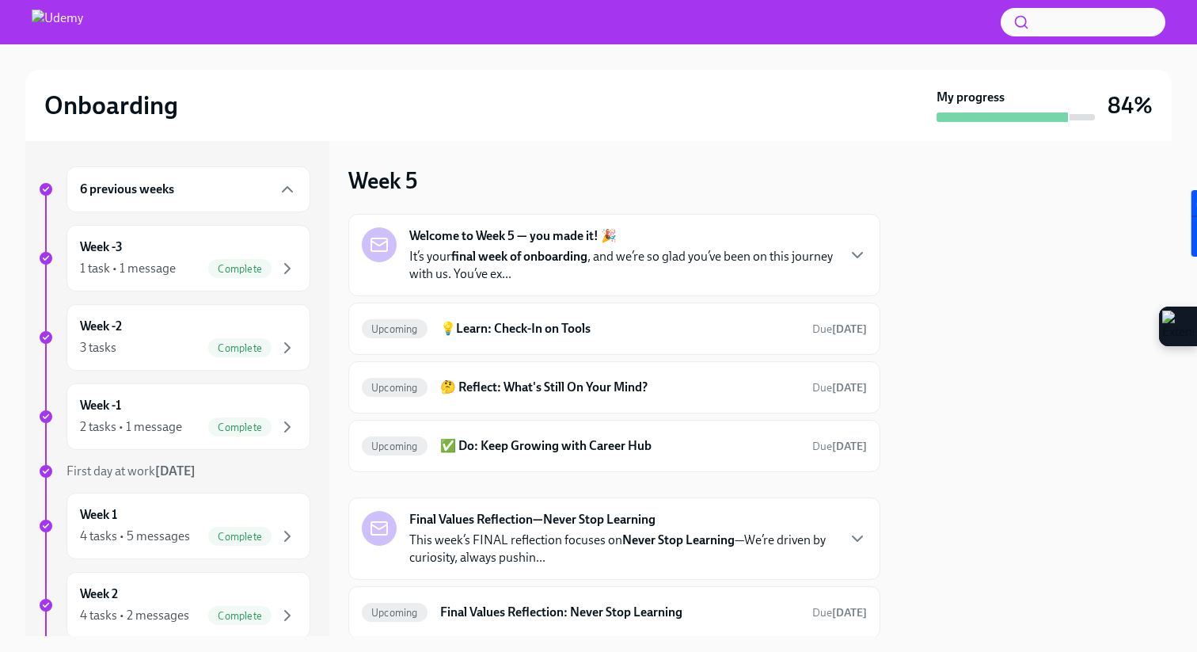
scroll to position [22, 0]
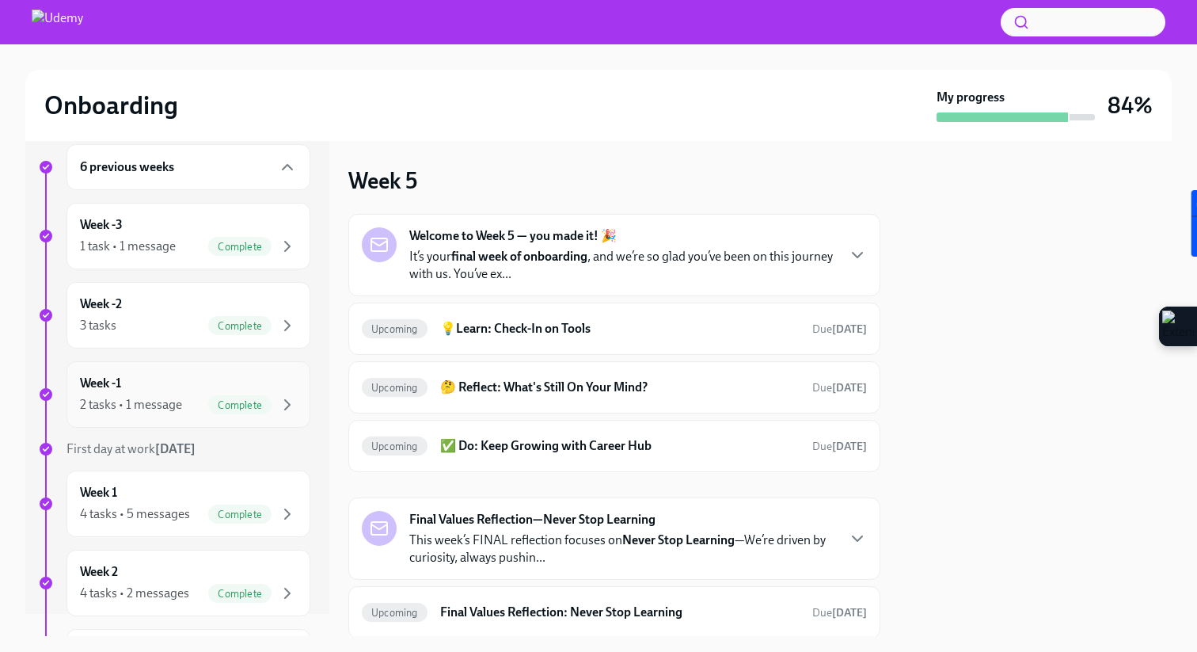
click at [142, 393] on div "Week -1 2 tasks • 1 message Complete" at bounding box center [188, 394] width 217 height 40
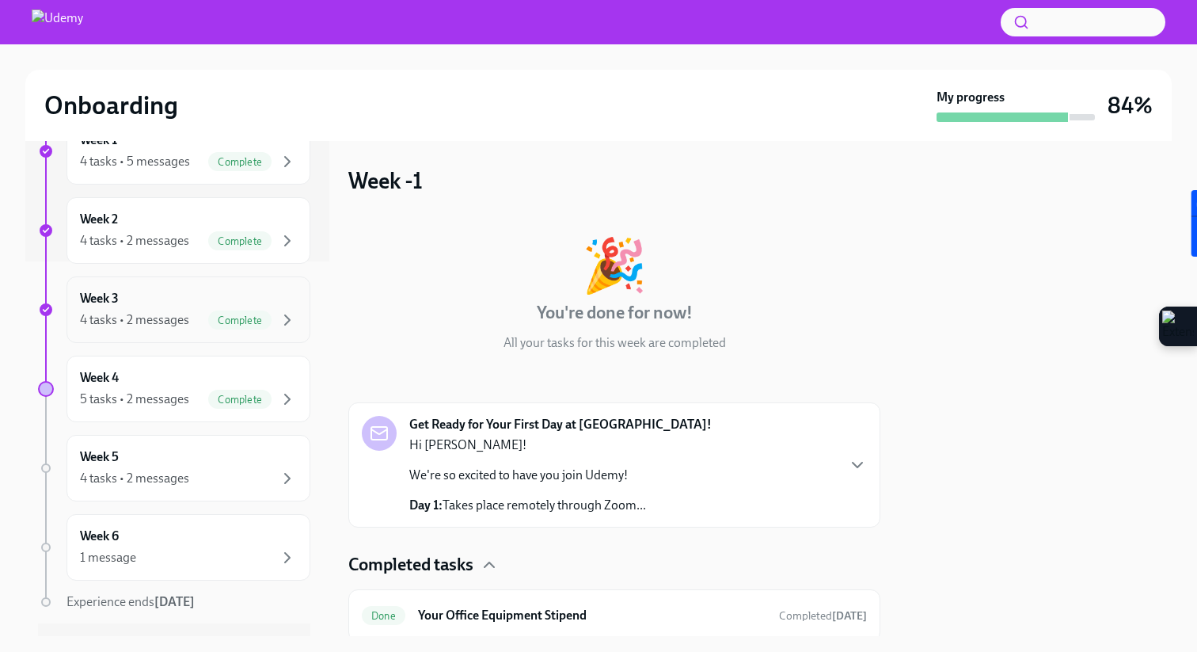
scroll to position [386, 0]
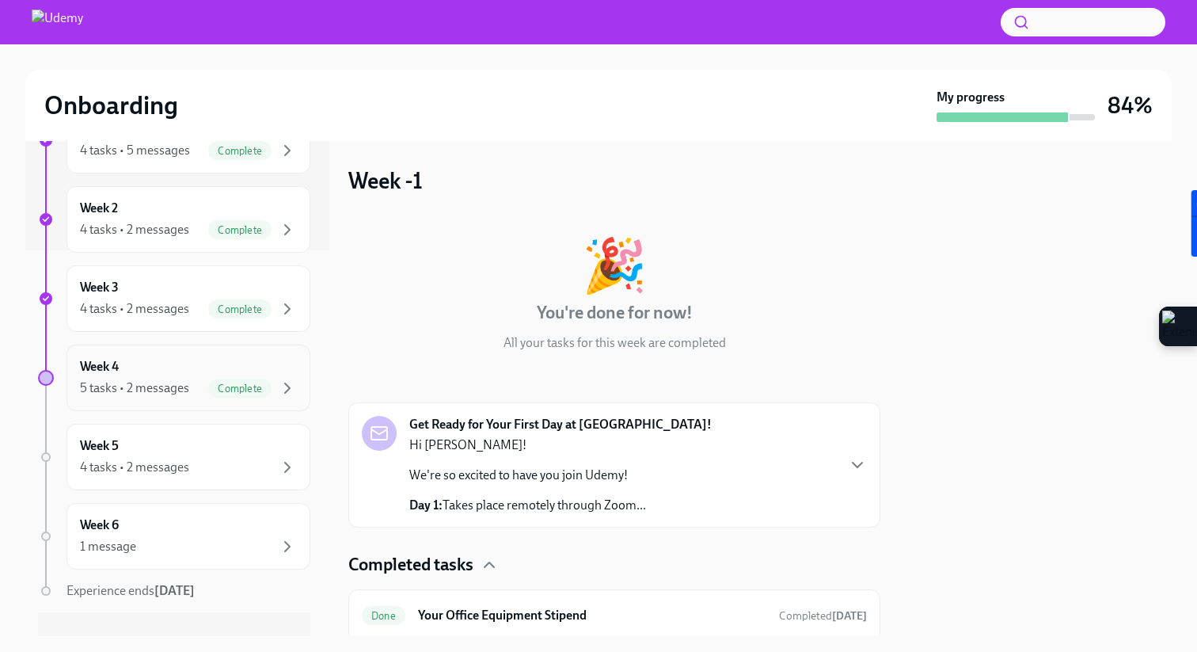
click at [130, 396] on div "5 tasks • 2 messages" at bounding box center [134, 387] width 109 height 17
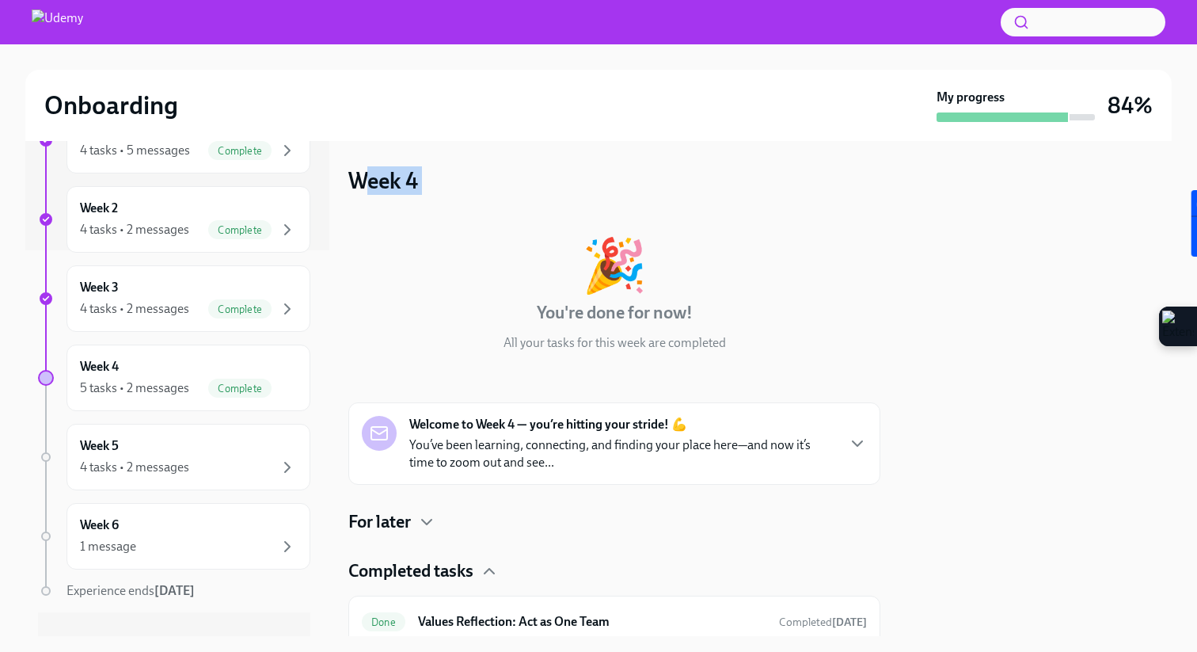
drag, startPoint x: 363, startPoint y: 182, endPoint x: 520, endPoint y: 182, distance: 156.7
click at [520, 182] on div "Week 4 🎉 You're done for now! All your tasks for this week are completed Welcom…" at bounding box center [614, 536] width 532 height 741
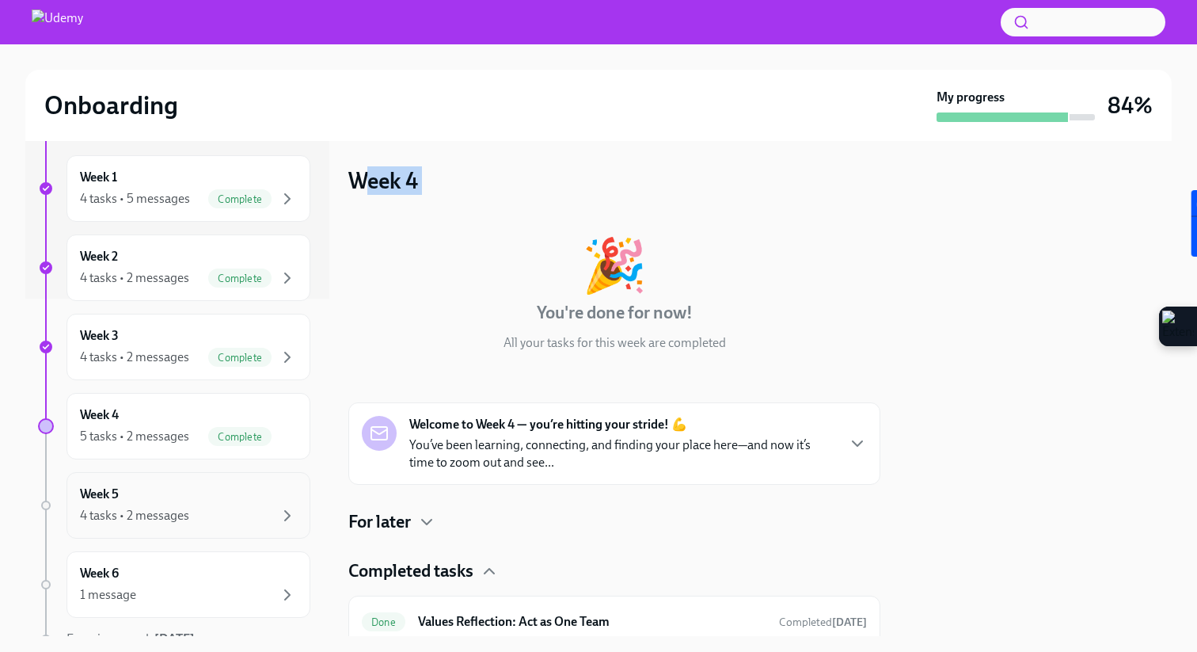
scroll to position [275, 0]
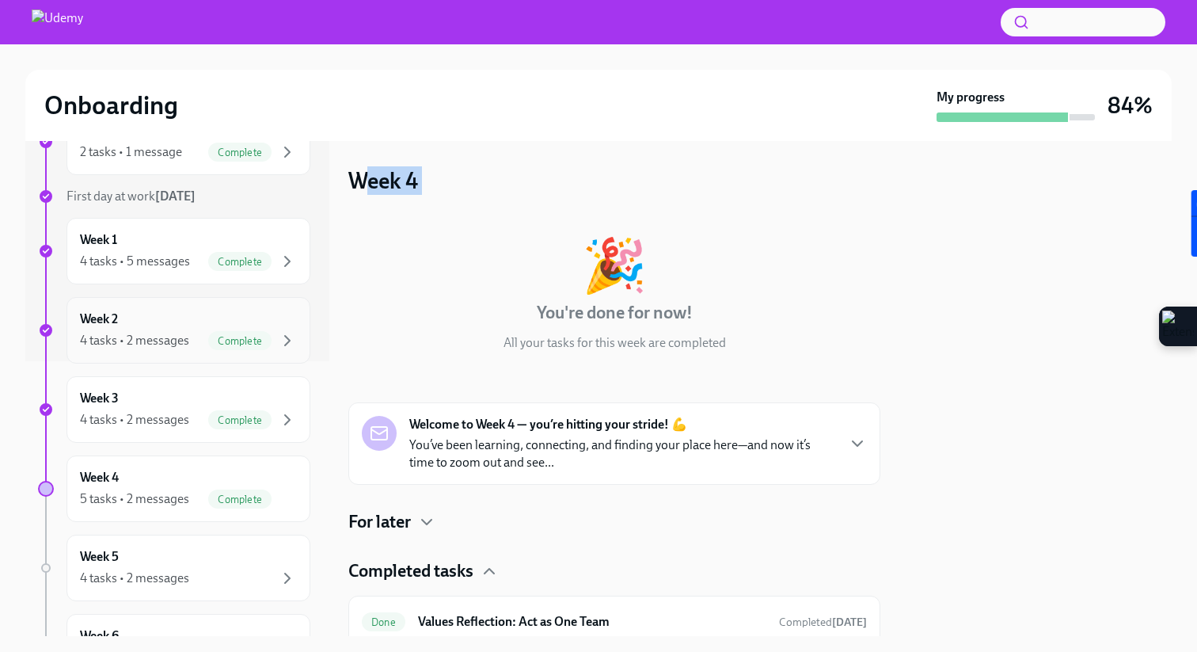
click at [171, 317] on div "Week 2 4 tasks • 2 messages Complete" at bounding box center [188, 330] width 217 height 40
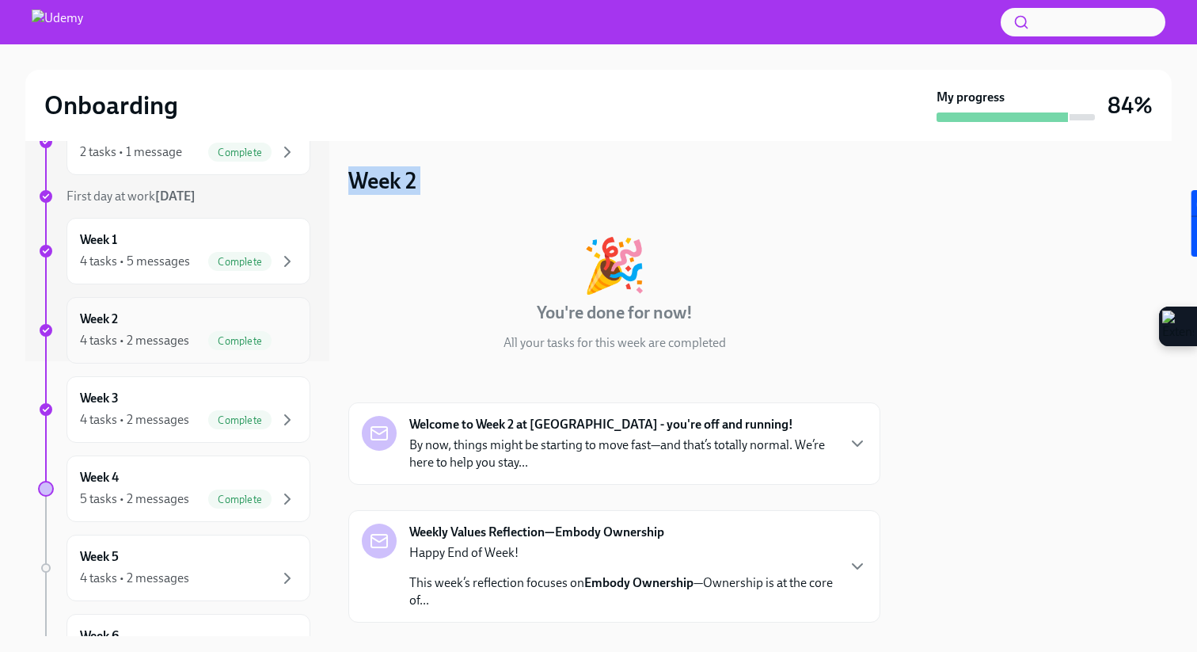
click at [131, 352] on div "Week 2 4 tasks • 2 messages Complete" at bounding box center [188, 330] width 244 height 66
click at [135, 408] on div "Week 3 4 tasks • 2 messages Complete" at bounding box center [188, 409] width 217 height 40
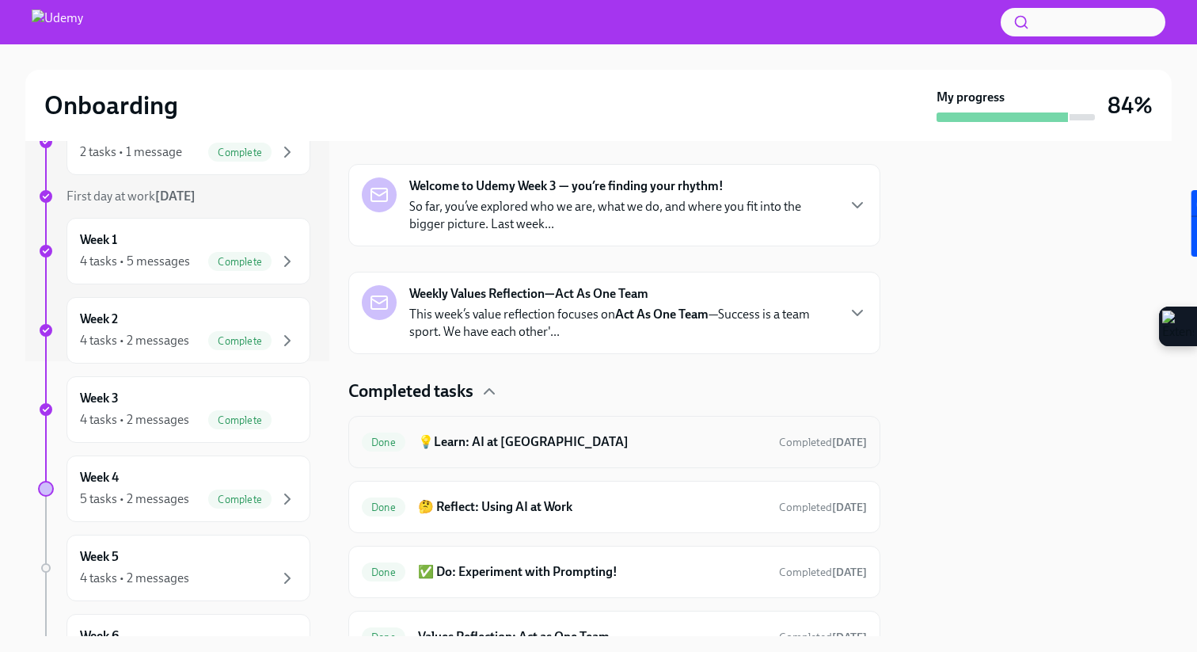
scroll to position [284, 0]
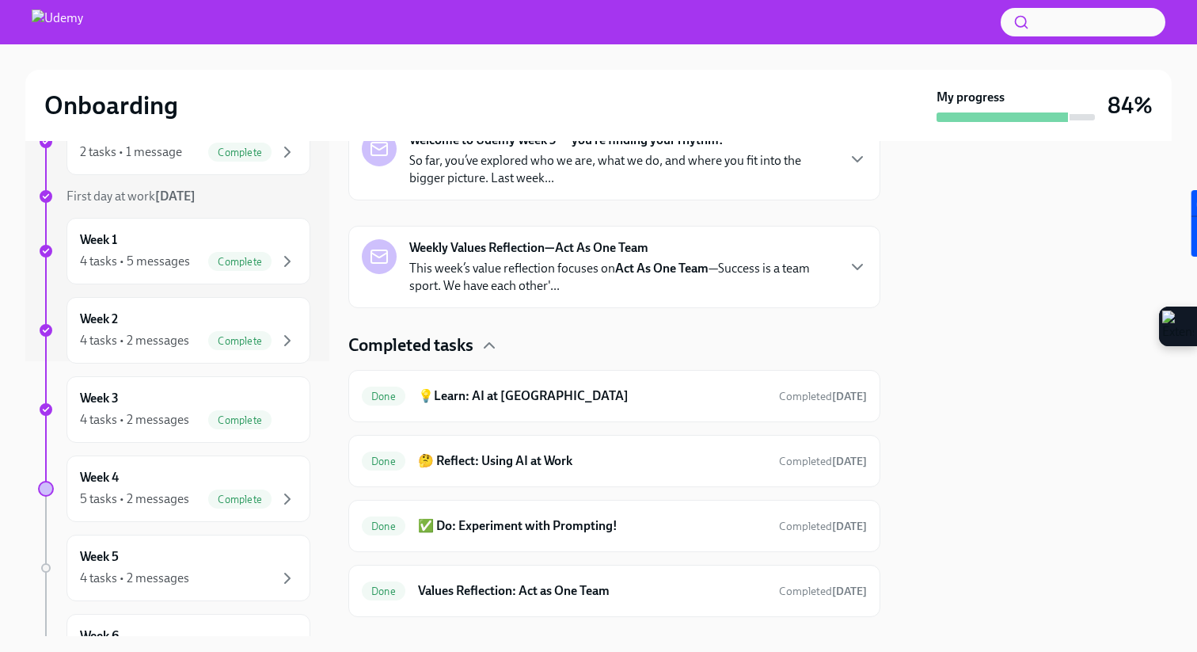
click at [678, 267] on strong "Act As One Team" at bounding box center [661, 267] width 93 height 15
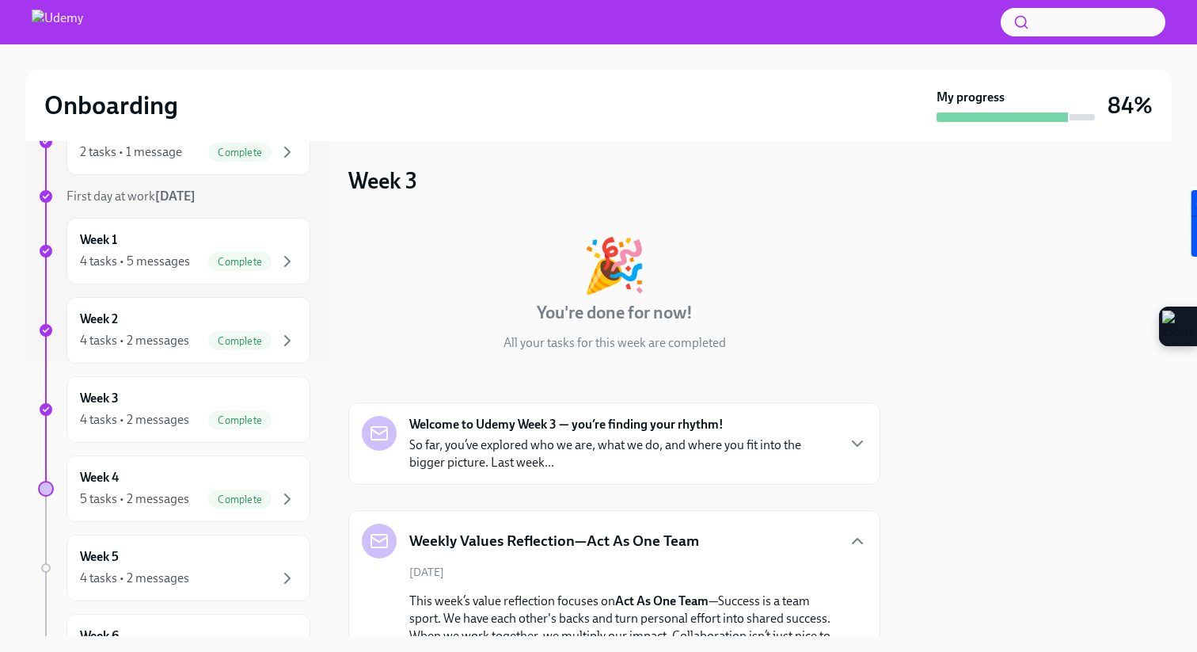
scroll to position [275, 0]
